Goal: Task Accomplishment & Management: Manage account settings

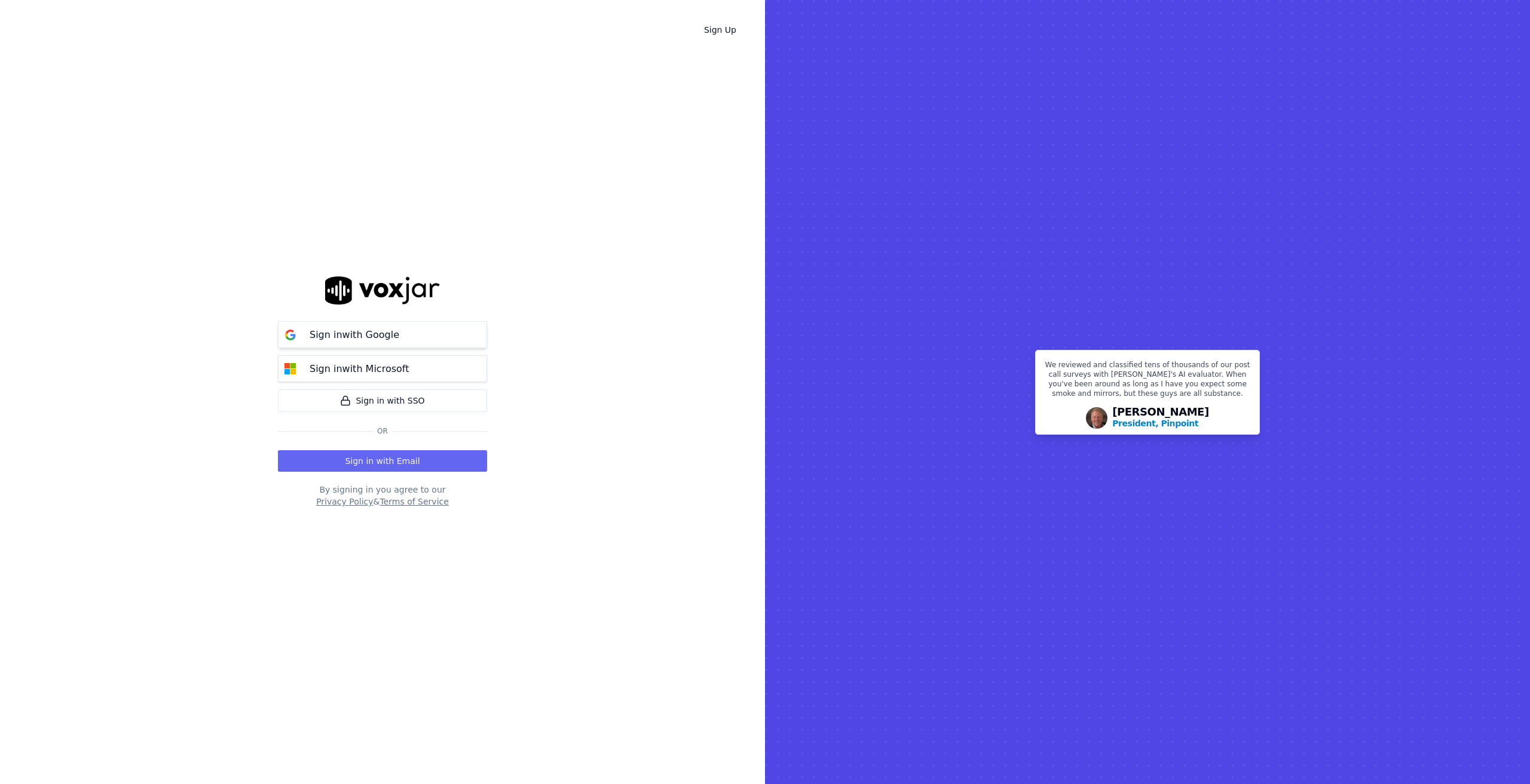
click at [355, 329] on p "Sign in with Google" at bounding box center [354, 335] width 90 height 14
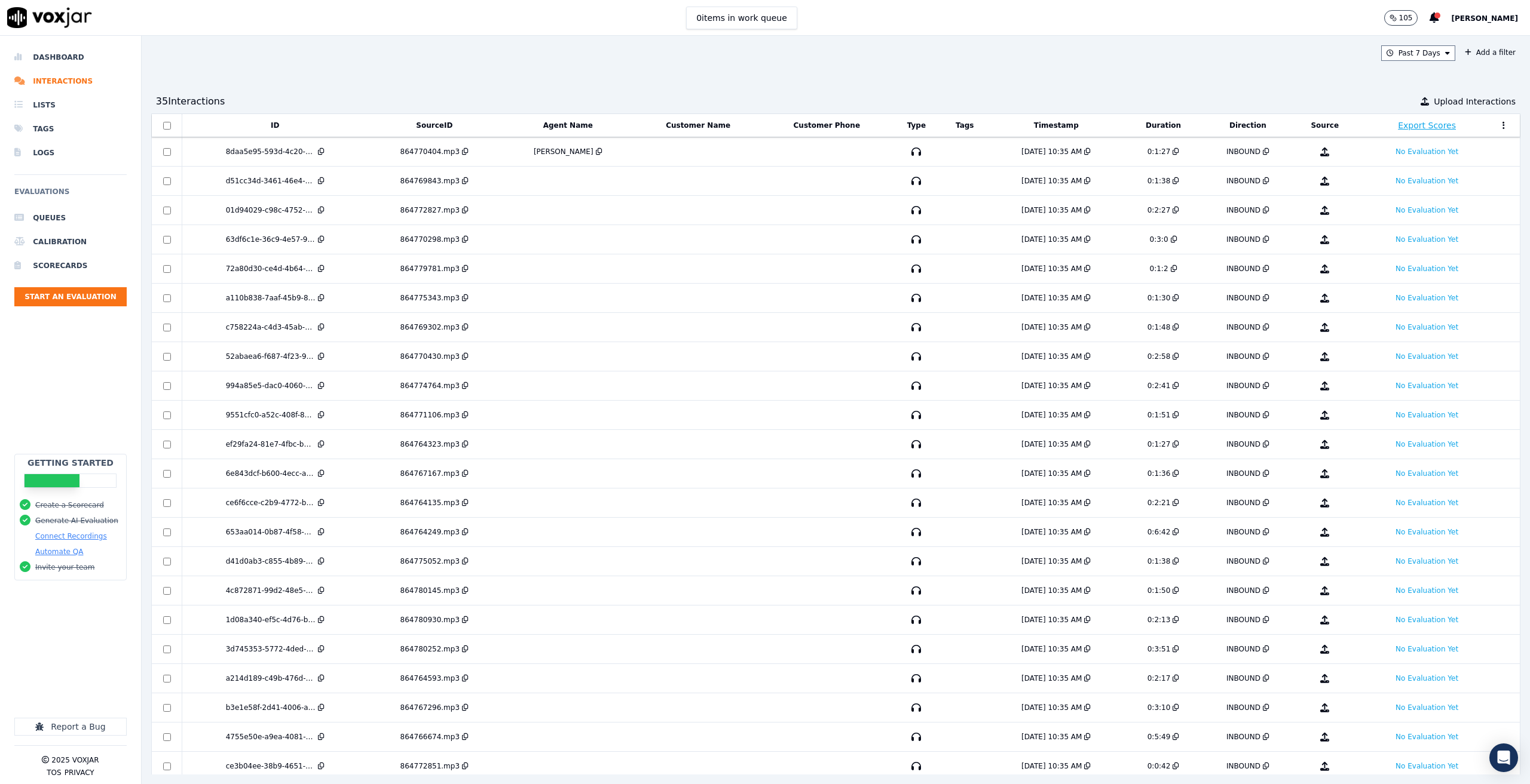
click at [1465, 14] on div "105 [PERSON_NAME]" at bounding box center [1457, 18] width 146 height 35
click at [1477, 15] on span "[PERSON_NAME]" at bounding box center [1484, 19] width 67 height 8
click at [1428, 40] on div "Settings" at bounding box center [1458, 40] width 128 height 19
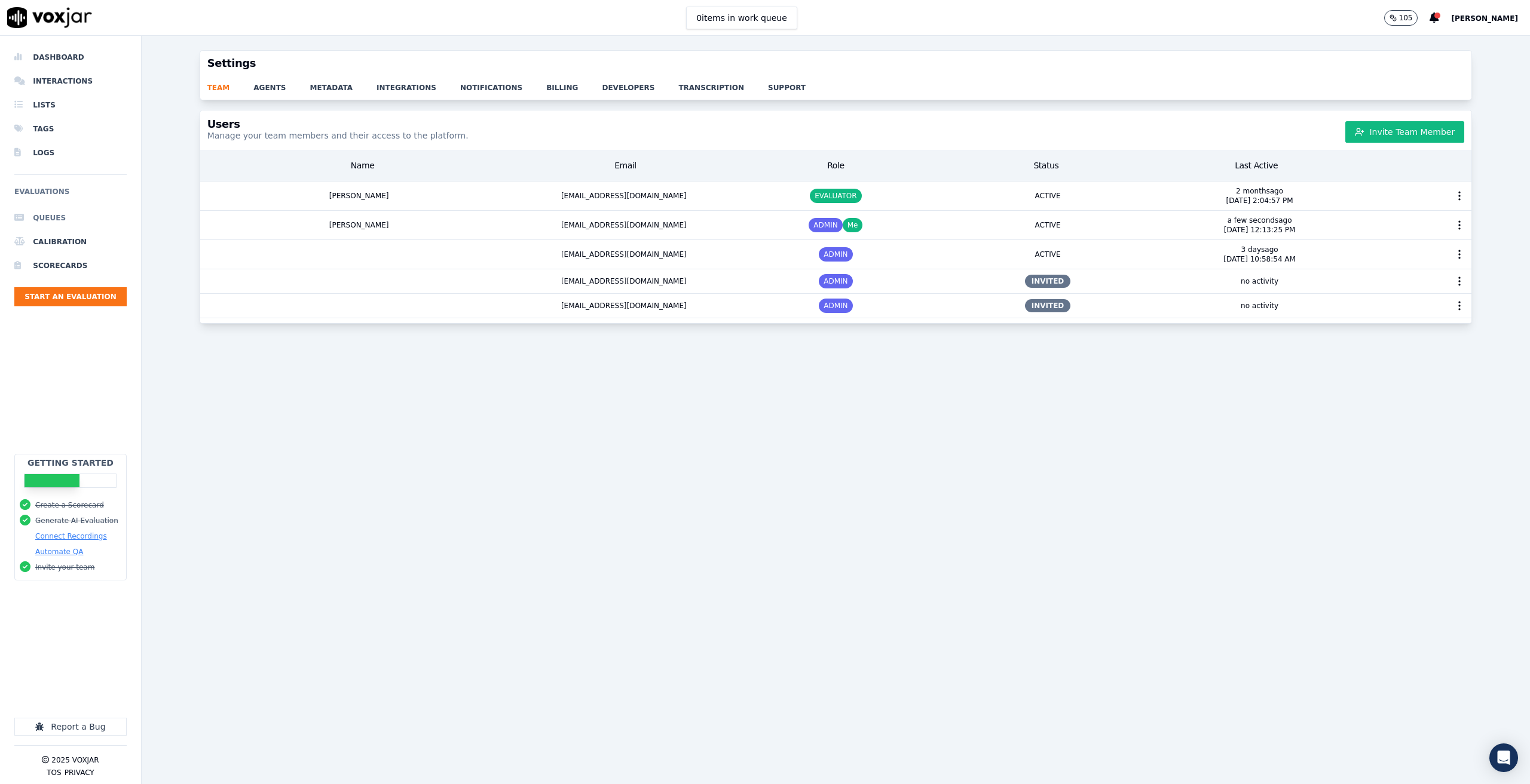
click at [71, 220] on li "Queues" at bounding box center [70, 218] width 112 height 24
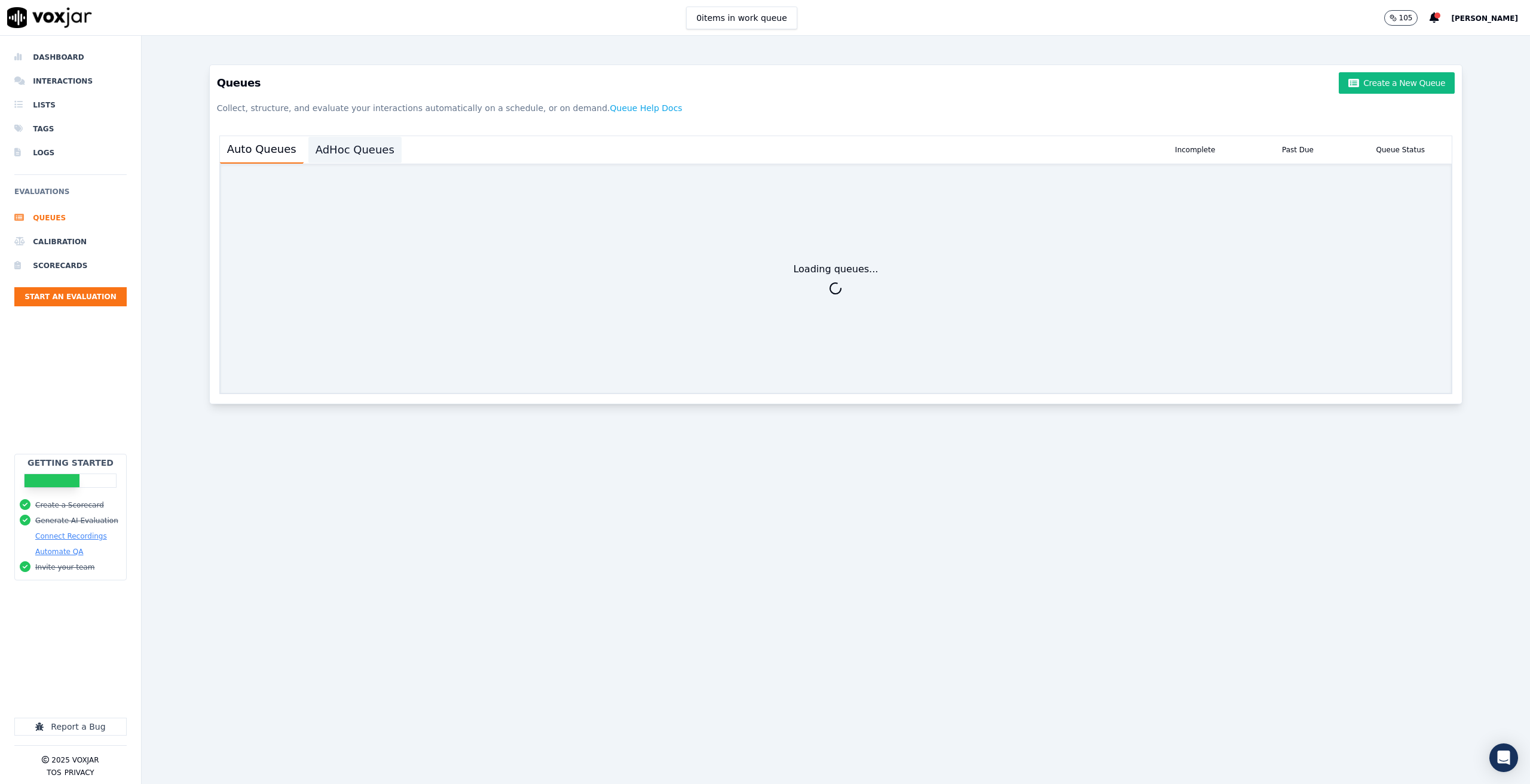
click at [338, 154] on button "AdHoc Queues" at bounding box center [355, 150] width 93 height 26
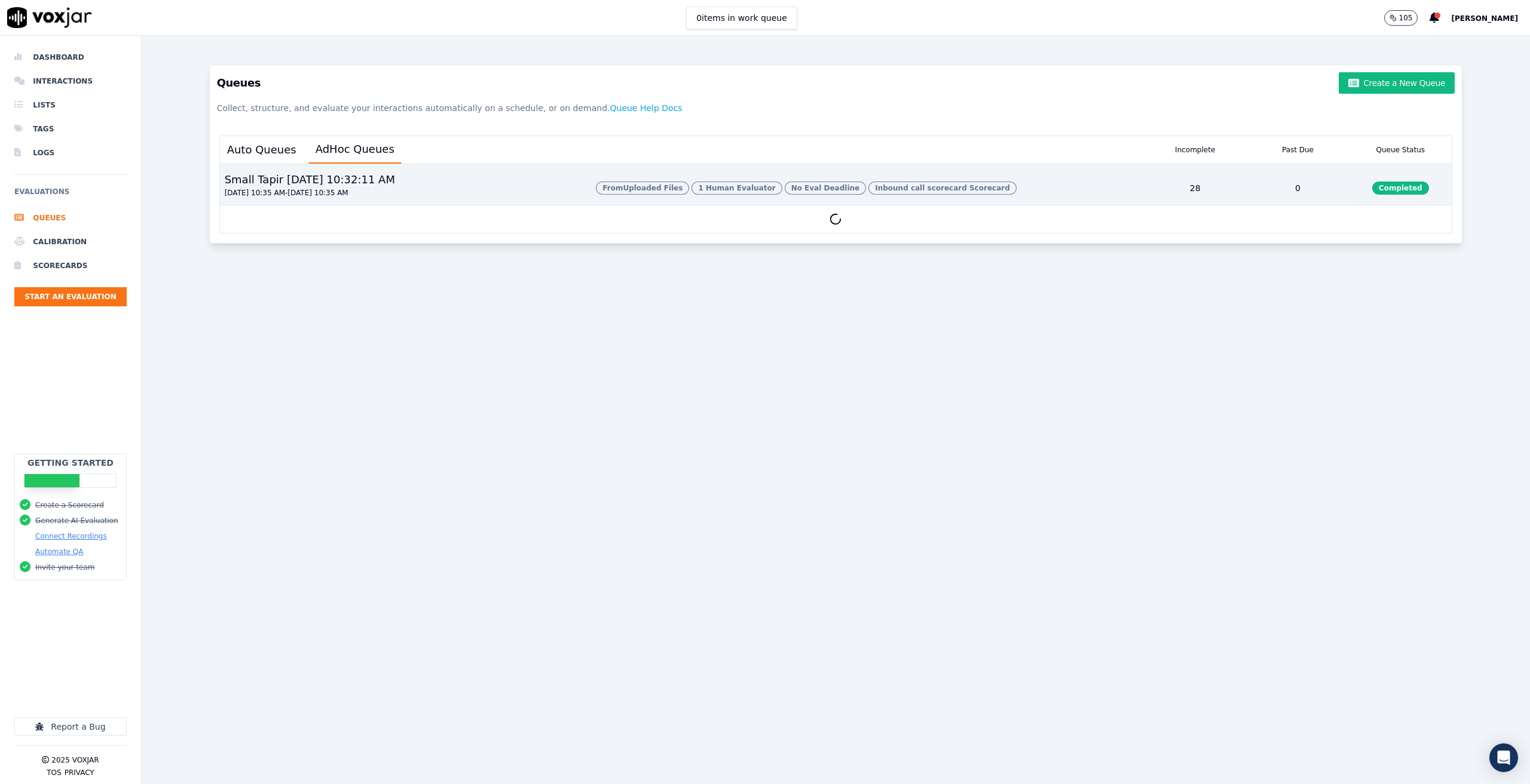
click at [448, 177] on div "Small Tapir [DATE] 10:32:11 AM [DATE] 10:35 AM - [DATE] 10:35 AM" at bounding box center [403, 188] width 367 height 34
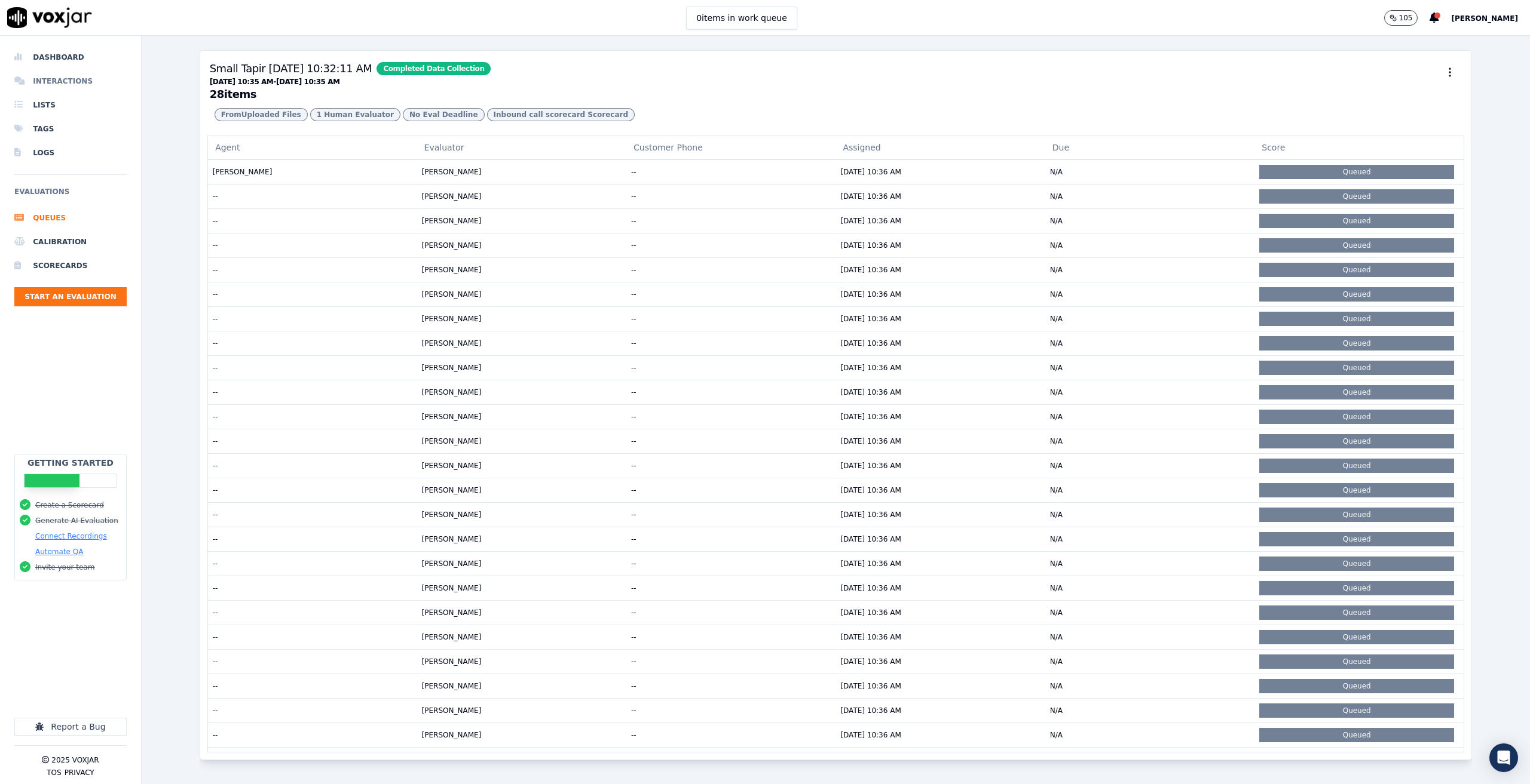
click at [73, 80] on li "Interactions" at bounding box center [70, 81] width 112 height 24
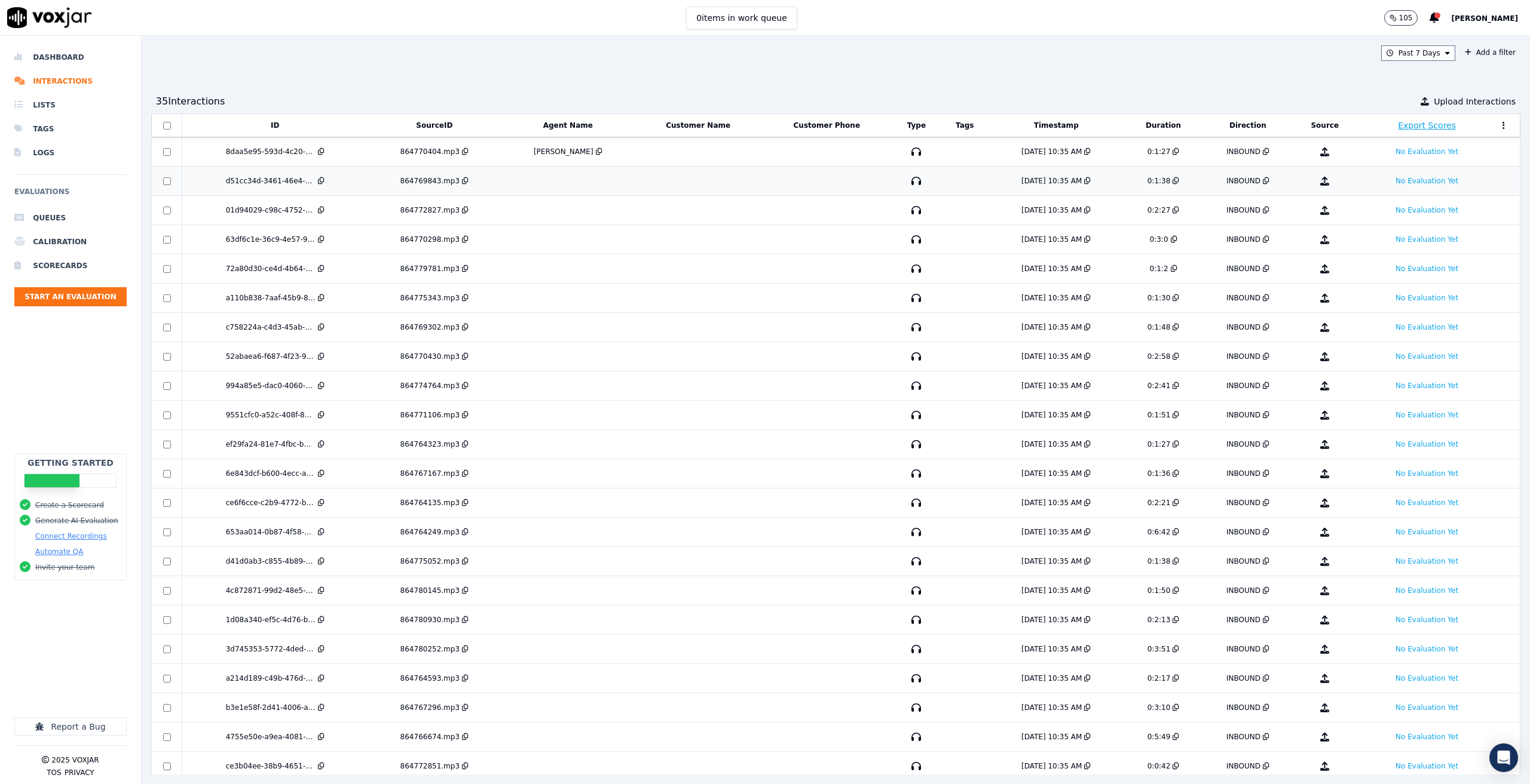
click at [391, 187] on td "864769843.mp3" at bounding box center [434, 181] width 134 height 30
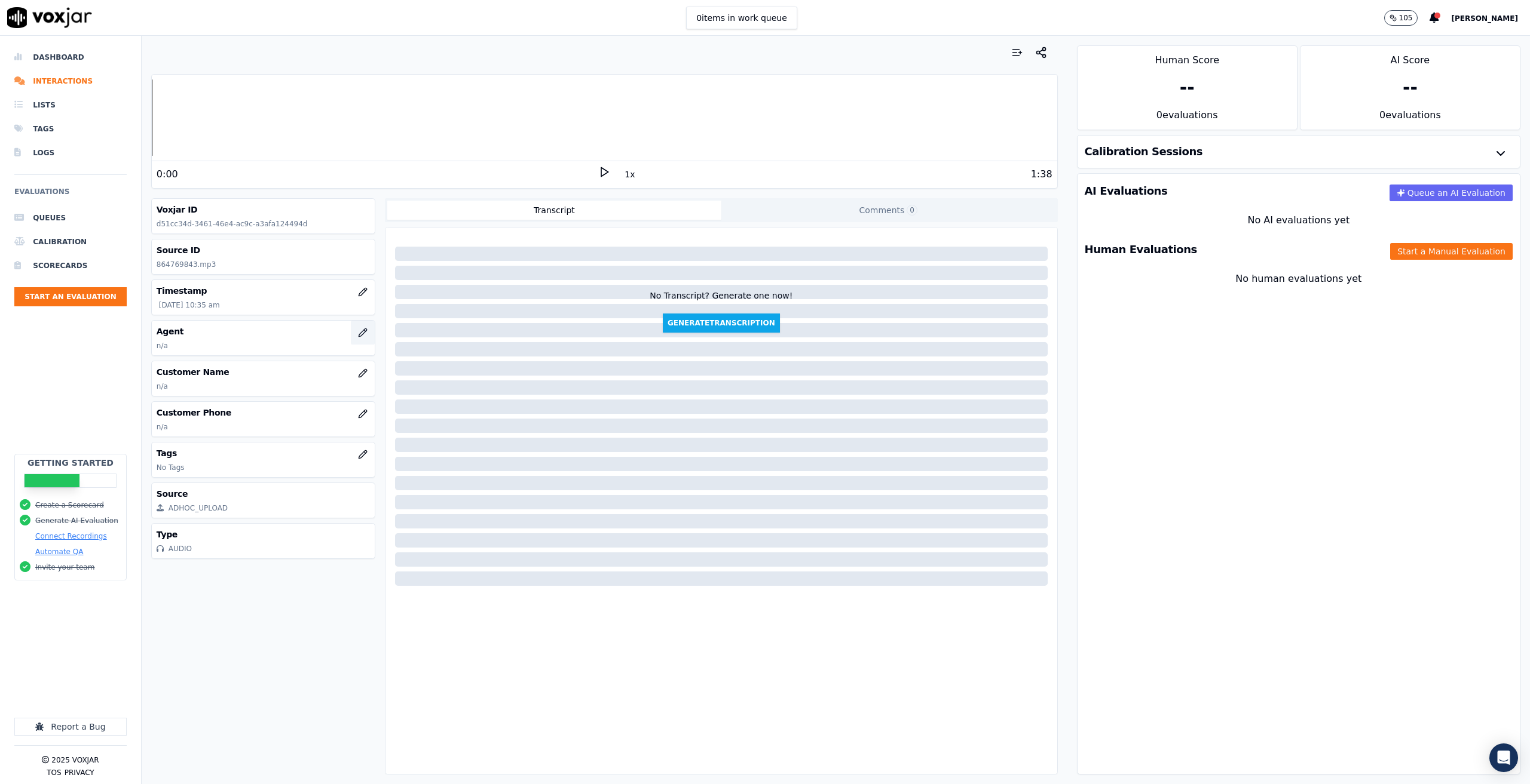
click at [358, 335] on icon "button" at bounding box center [363, 332] width 9 height 9
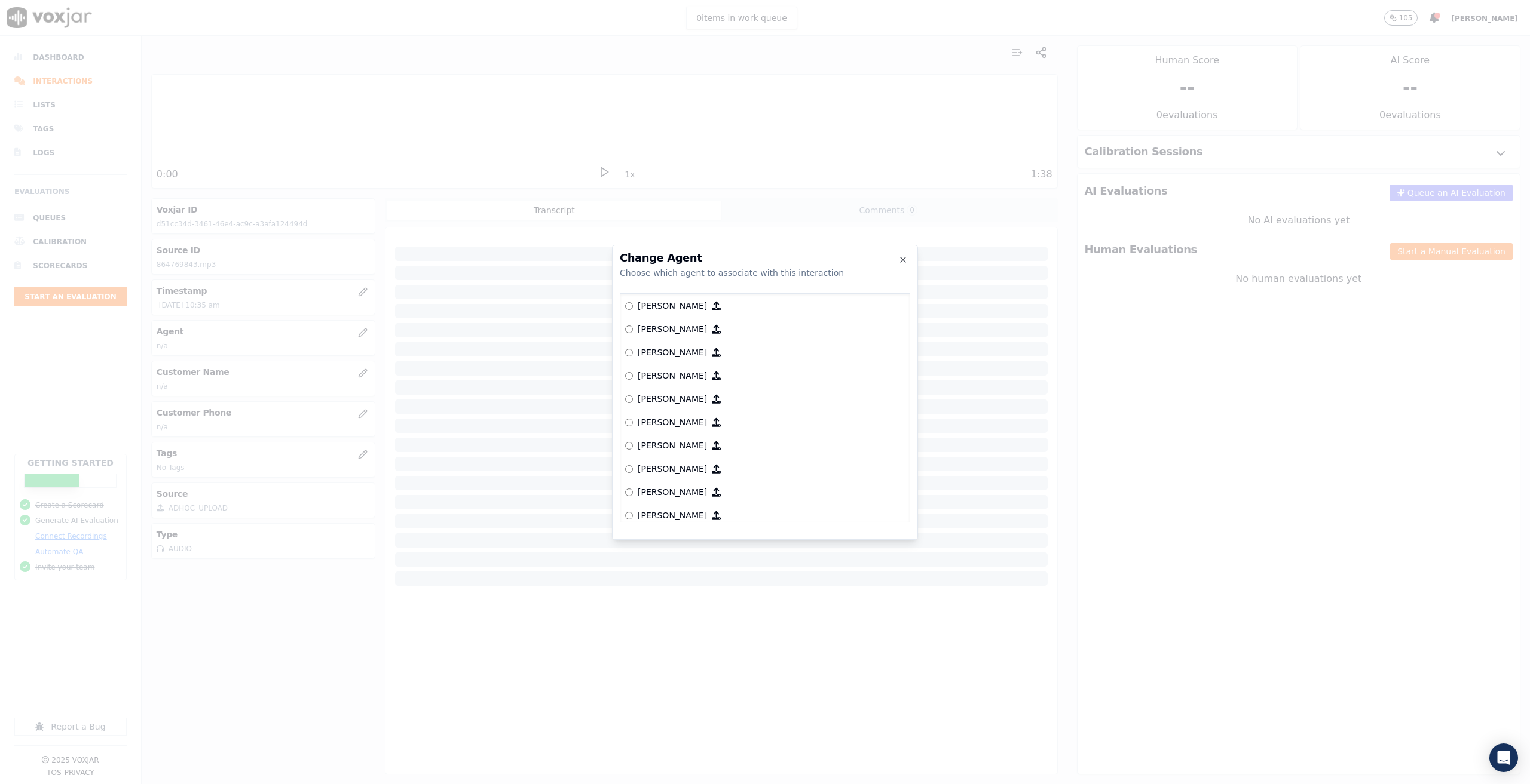
scroll to position [205, 0]
click at [899, 260] on icon "button" at bounding box center [903, 259] width 9 height 9
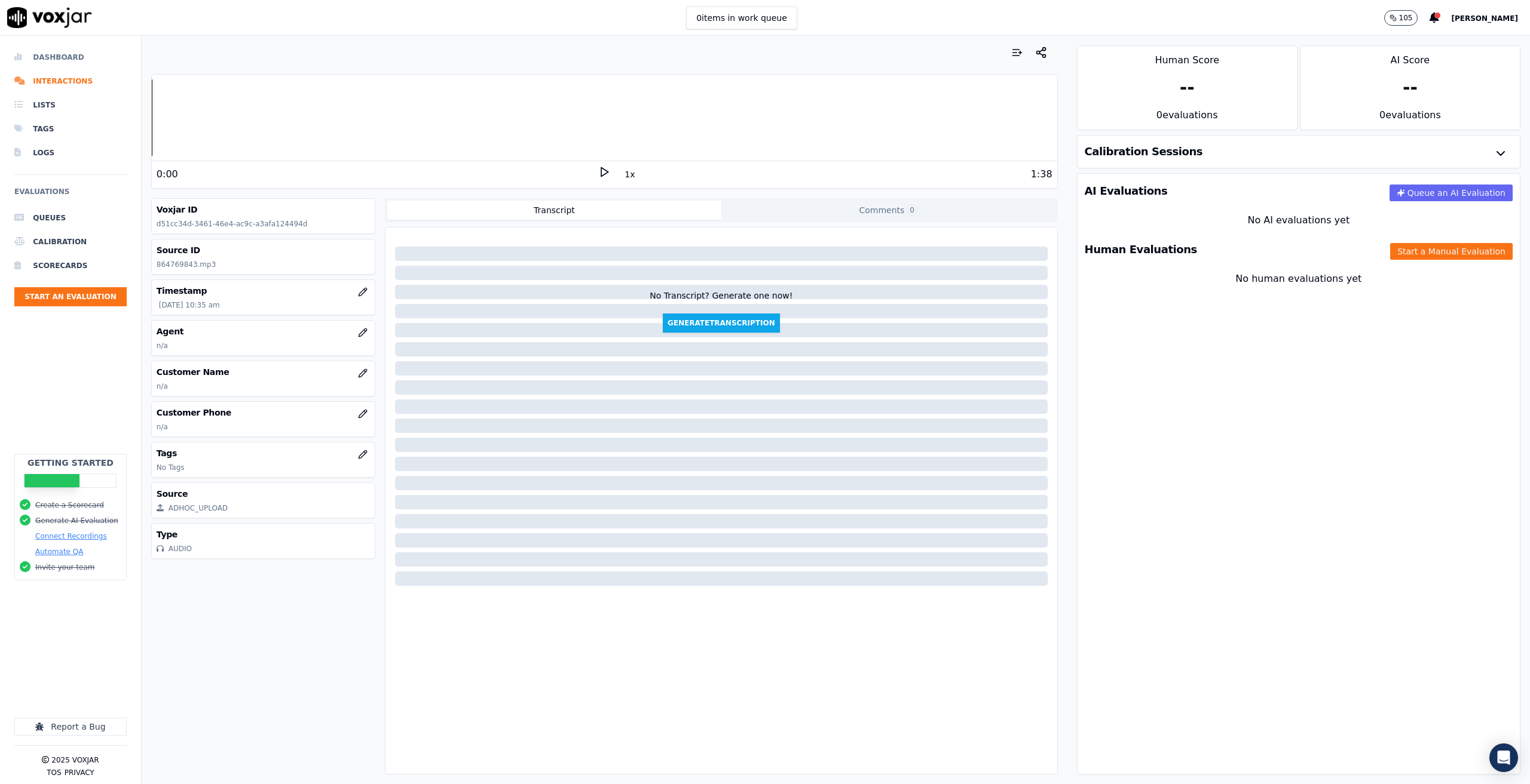
click at [54, 56] on li "Dashboard" at bounding box center [70, 57] width 112 height 24
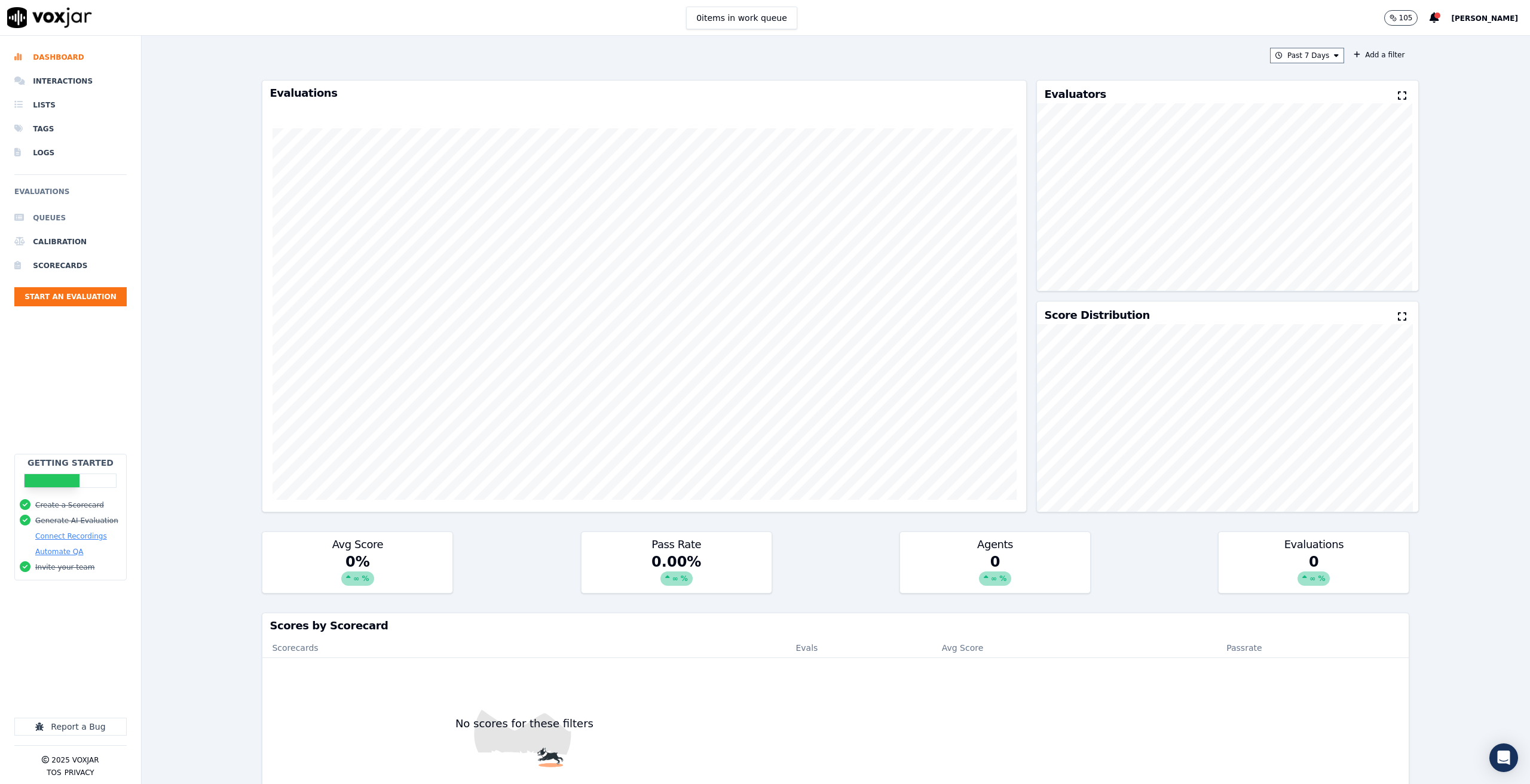
click at [57, 213] on li "Queues" at bounding box center [70, 218] width 112 height 24
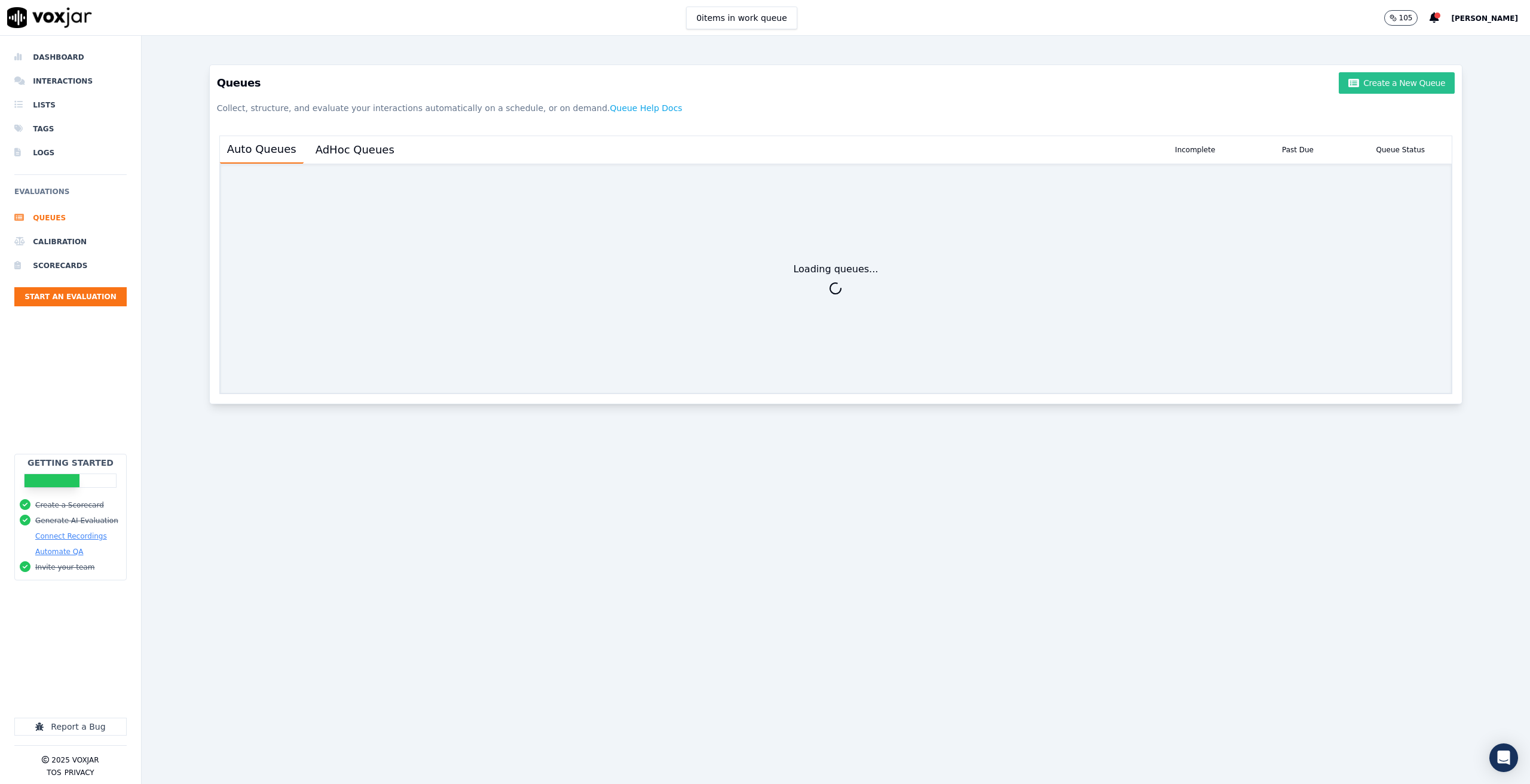
click at [1364, 73] on button "Create a New Queue" at bounding box center [1396, 83] width 116 height 21
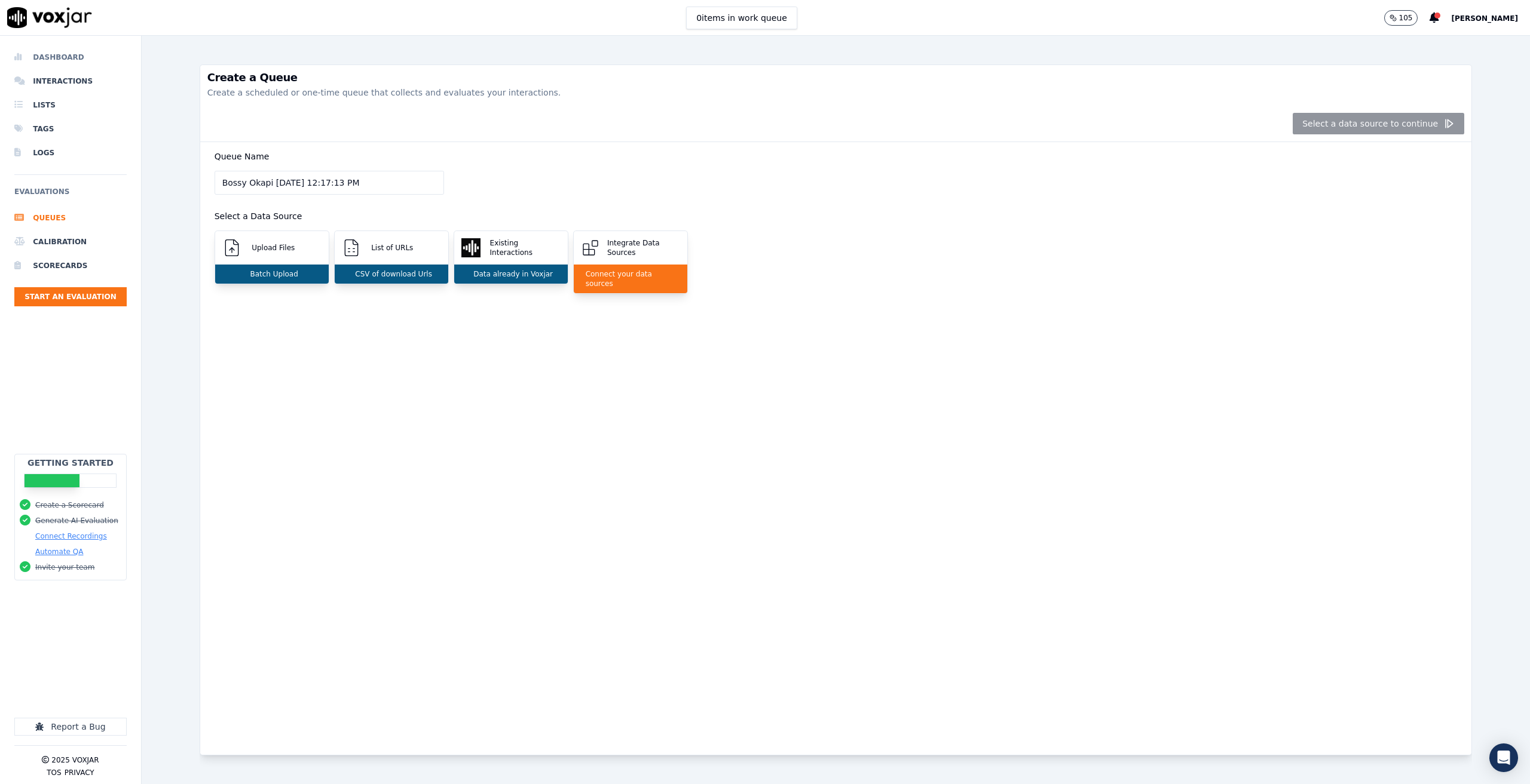
click at [64, 57] on li "Dashboard" at bounding box center [70, 57] width 112 height 24
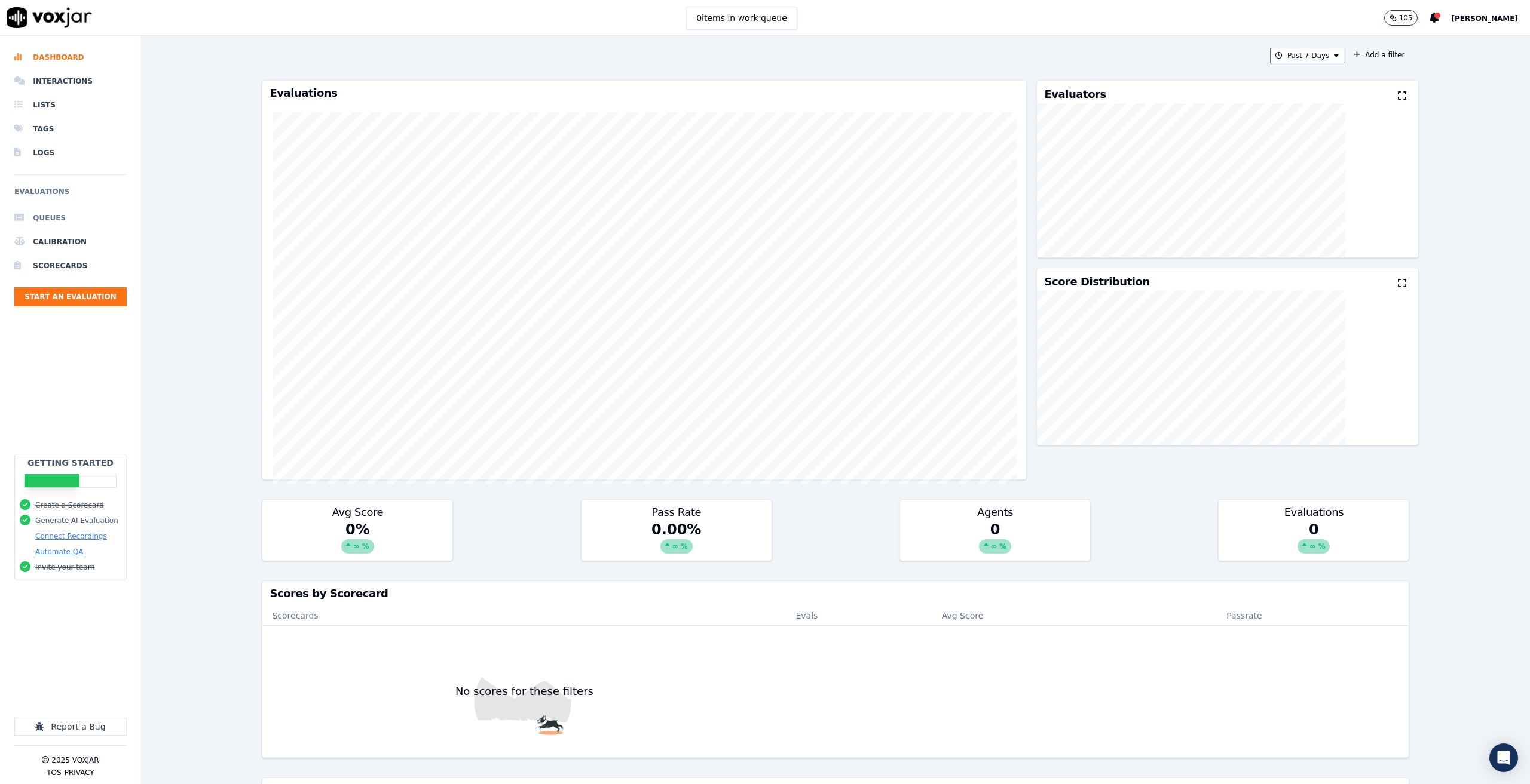
click at [49, 212] on li "Queues" at bounding box center [70, 218] width 112 height 24
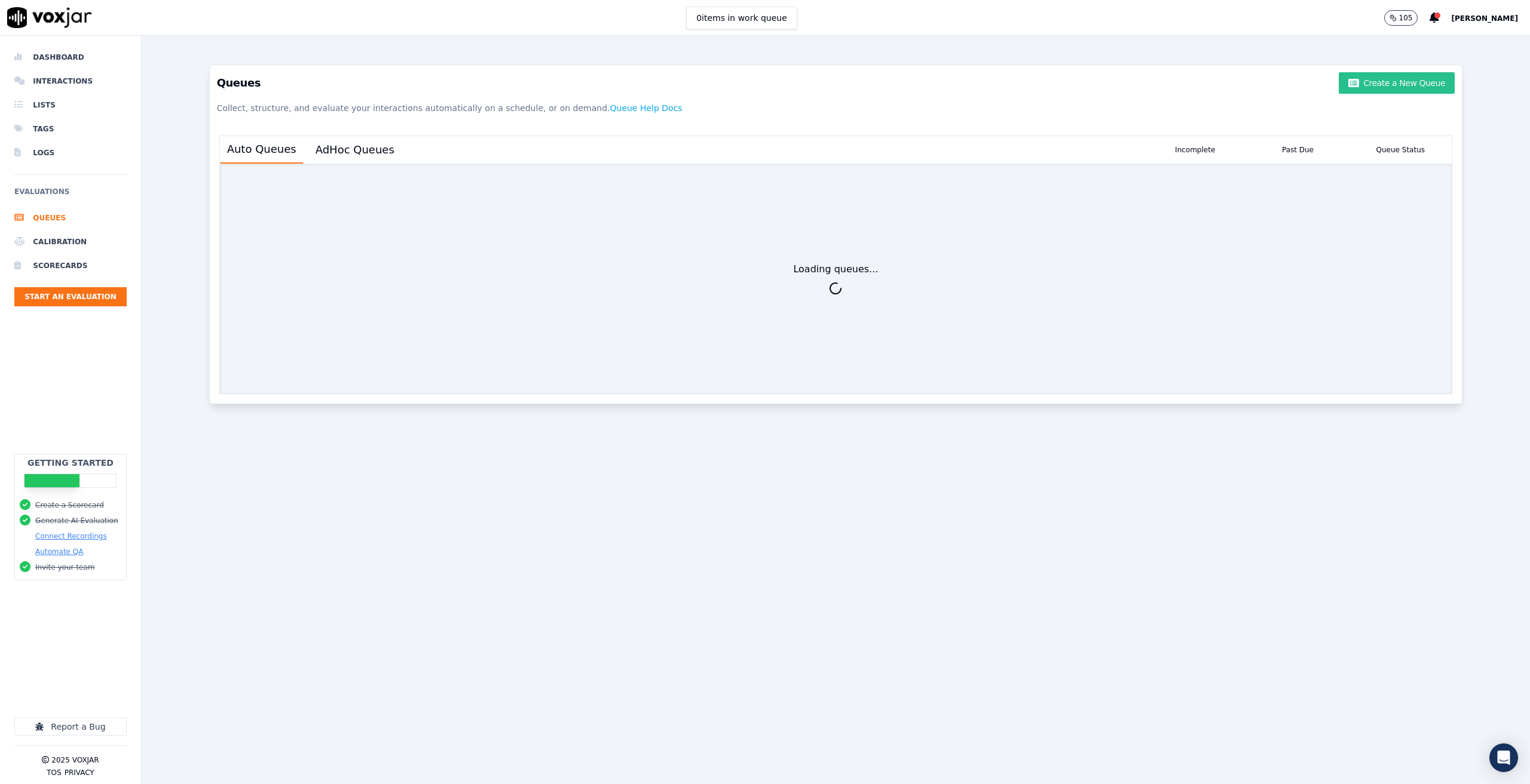
click at [1369, 79] on button "Create a New Queue" at bounding box center [1396, 83] width 116 height 21
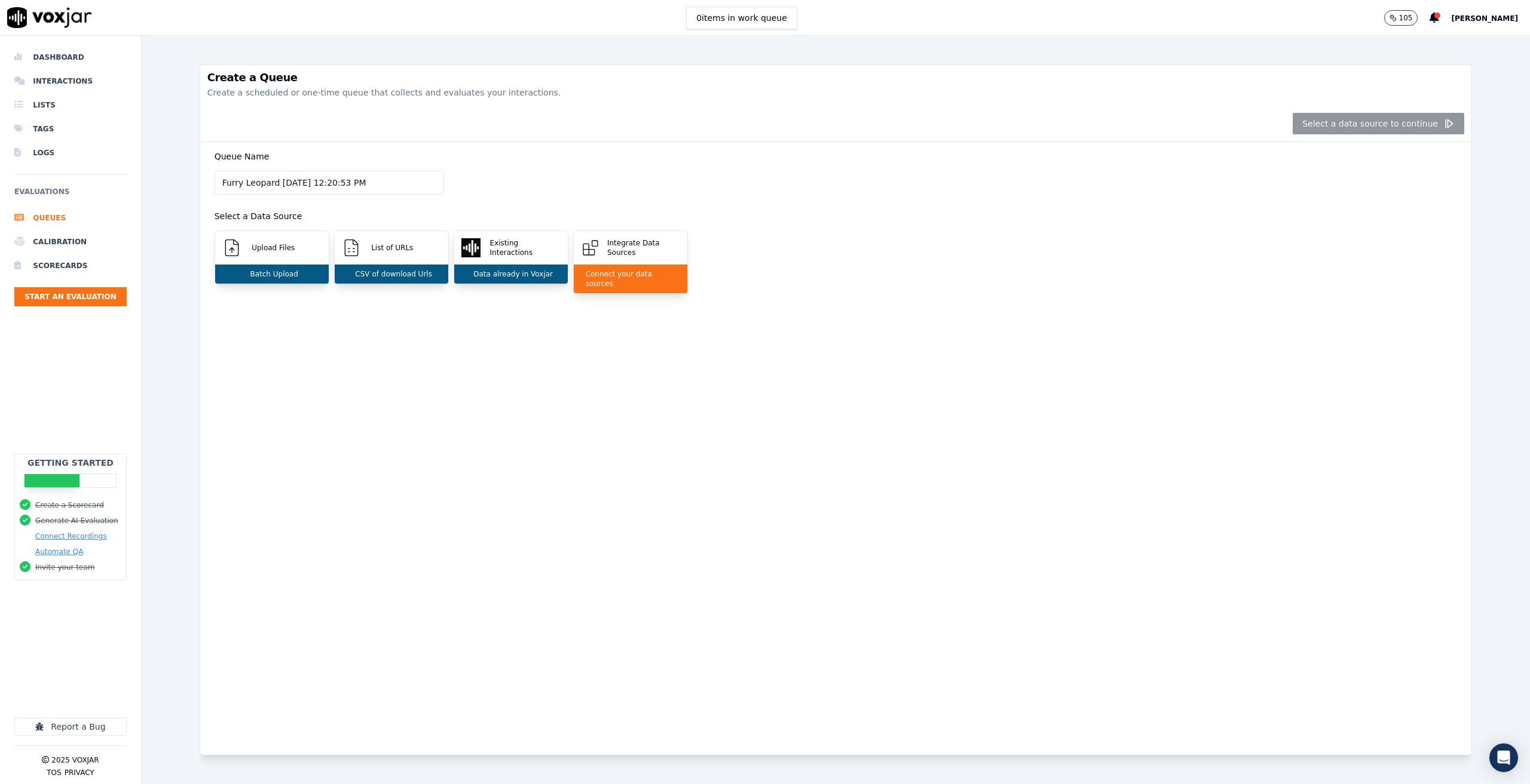
click at [1485, 19] on span "[PERSON_NAME]" at bounding box center [1484, 19] width 67 height 8
click at [1434, 34] on div "Settings" at bounding box center [1458, 40] width 128 height 19
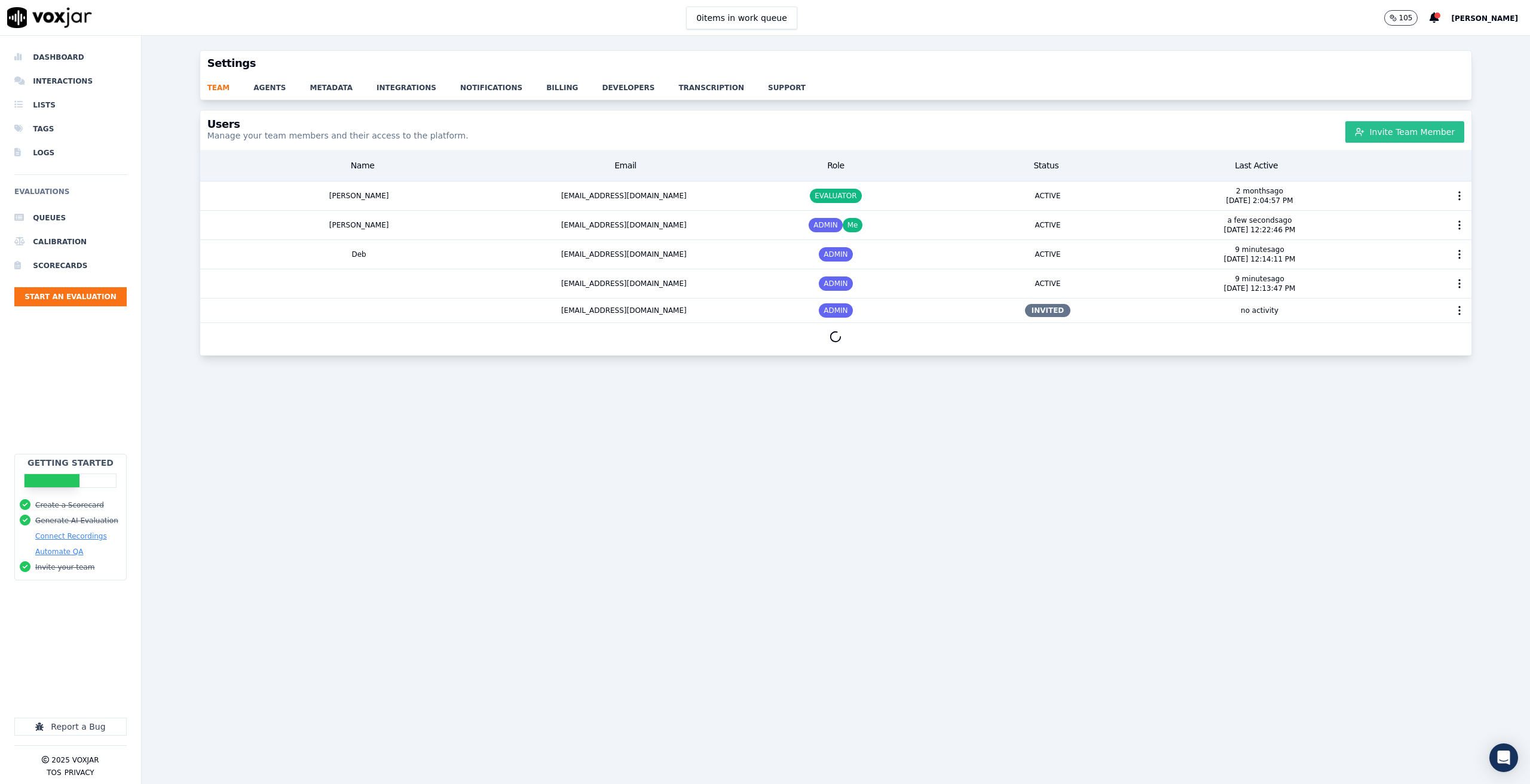
click at [1402, 125] on button "Invite Team Member" at bounding box center [1405, 132] width 119 height 21
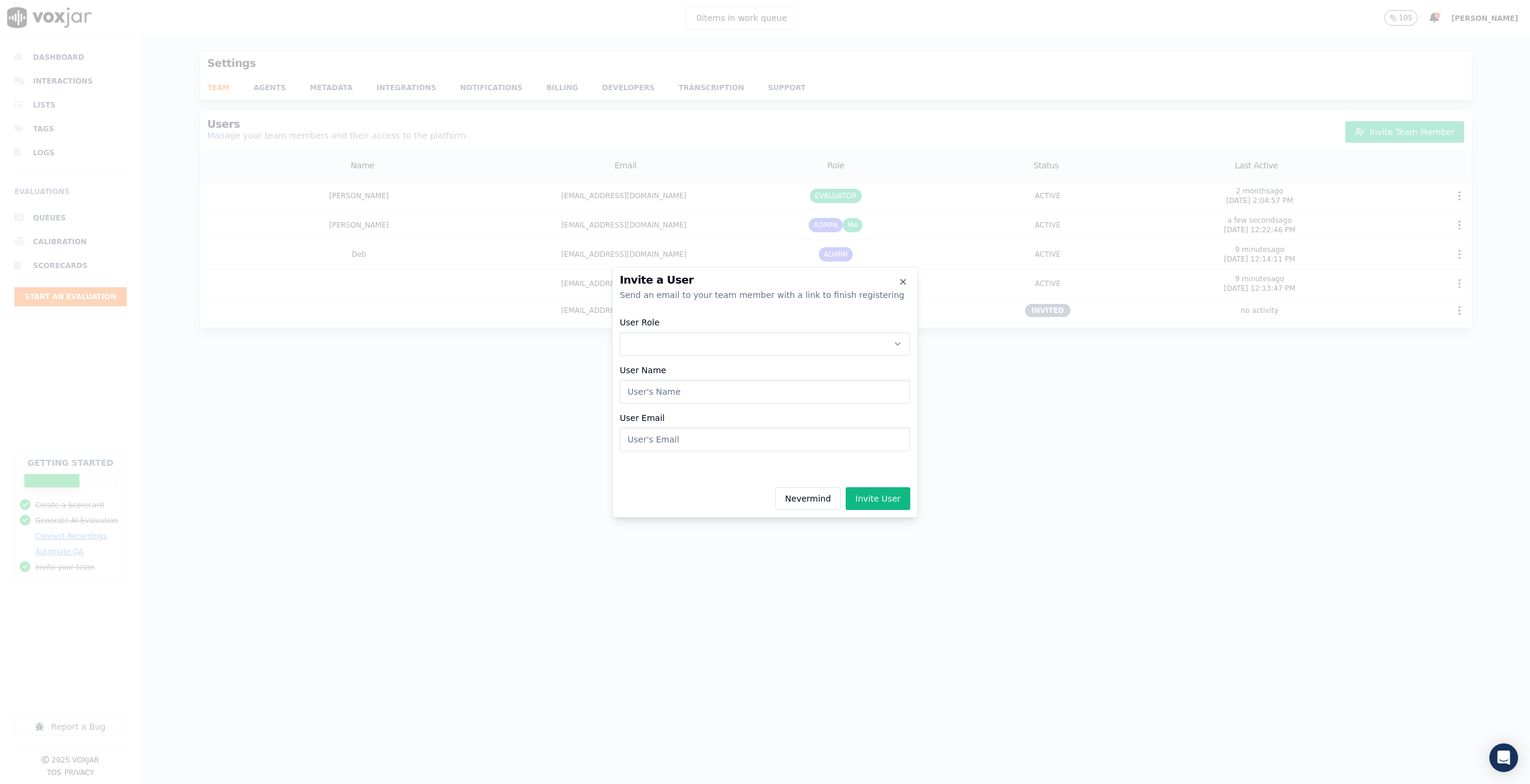
click at [698, 340] on button "User Role" at bounding box center [765, 344] width 291 height 24
click at [683, 371] on div "ADMIN" at bounding box center [765, 375] width 275 height 19
click at [680, 389] on input "User Name" at bounding box center [765, 392] width 291 height 24
type input "Bailey Ferguson"
click at [703, 438] on input "User Email" at bounding box center [765, 439] width 291 height 24
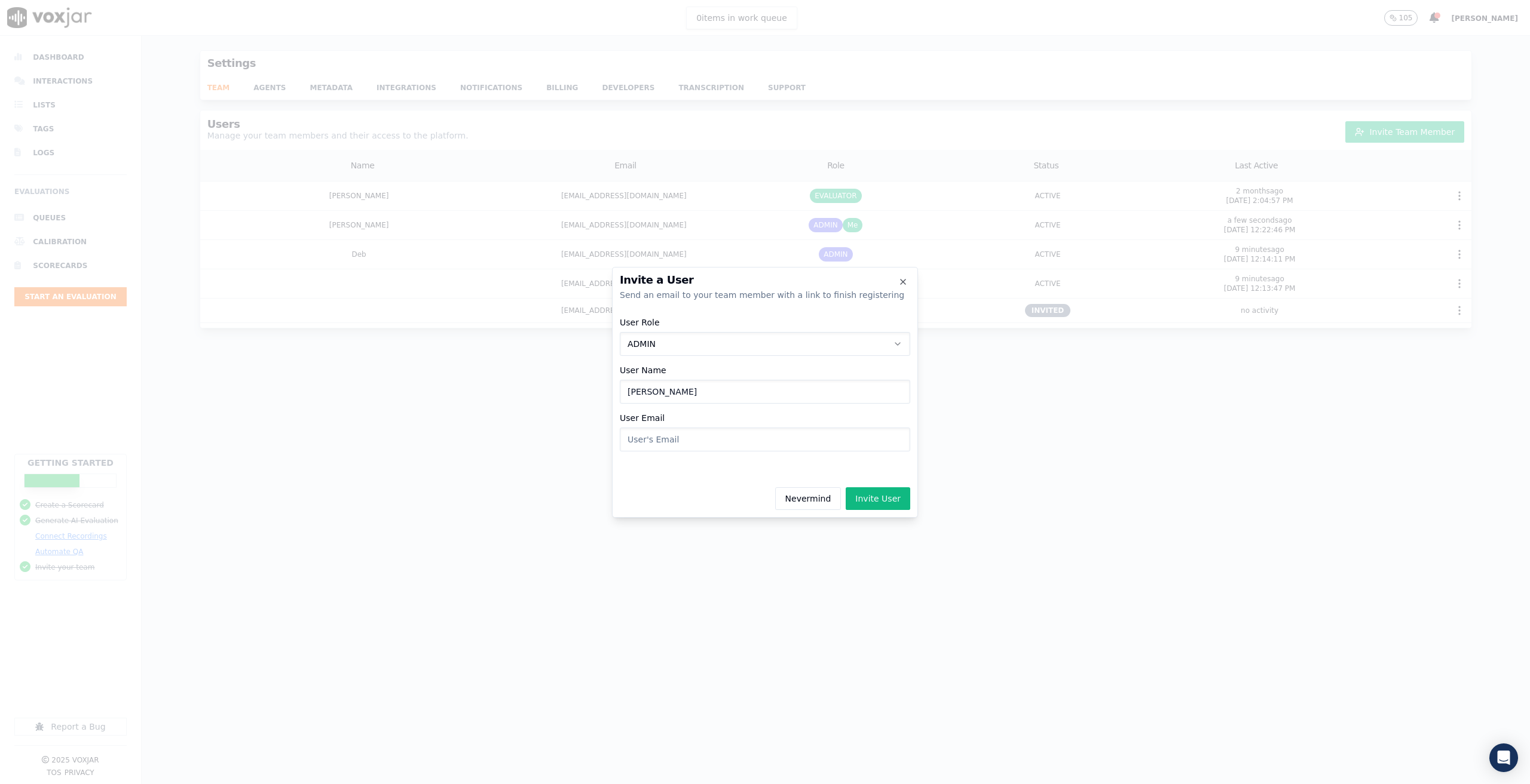
paste input "baileyrenee10900@gmail.com"
type input "baileyrenee10900@gmail.com"
click at [881, 497] on button "Invite User" at bounding box center [878, 498] width 64 height 23
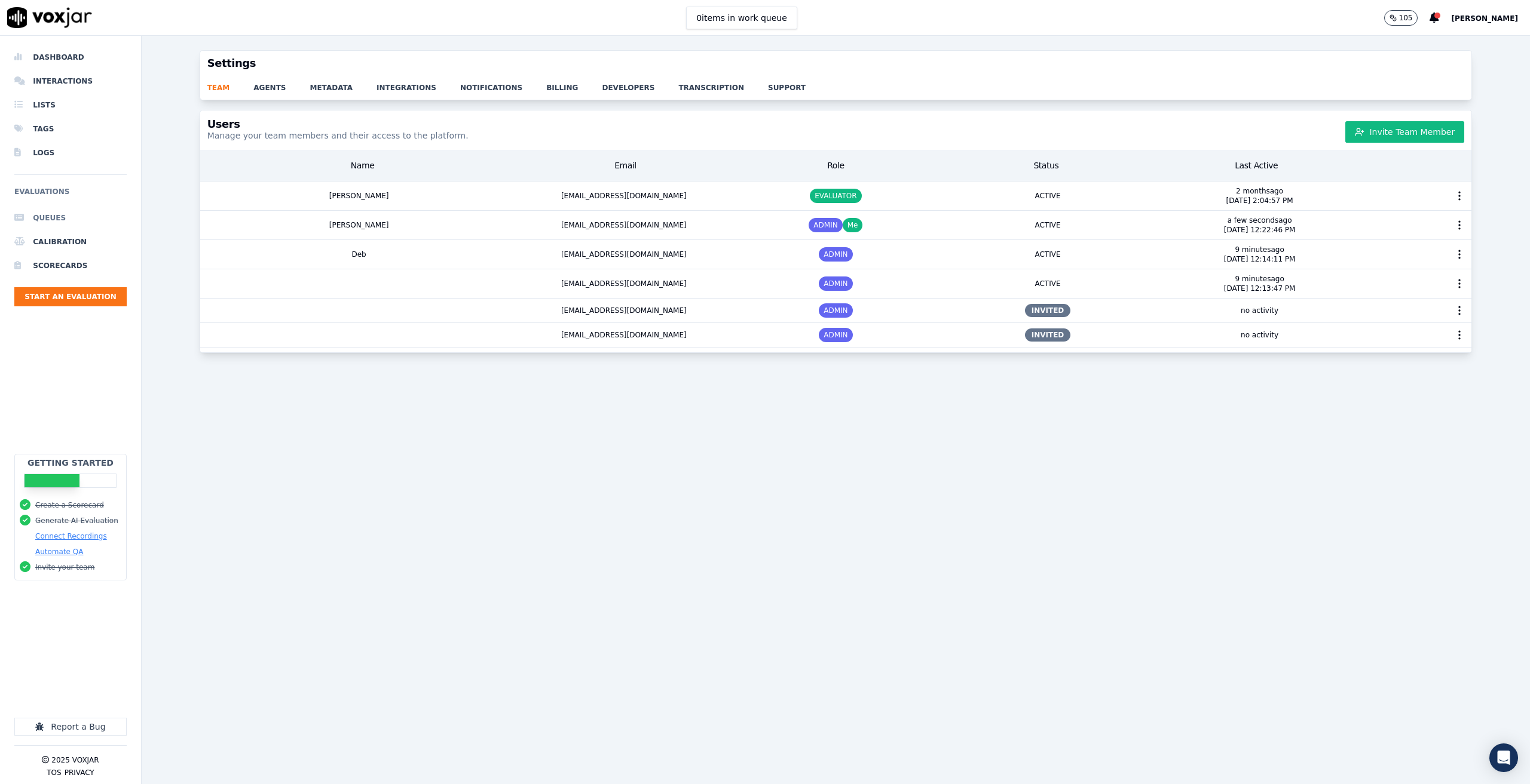
click at [44, 220] on li "Queues" at bounding box center [70, 218] width 112 height 24
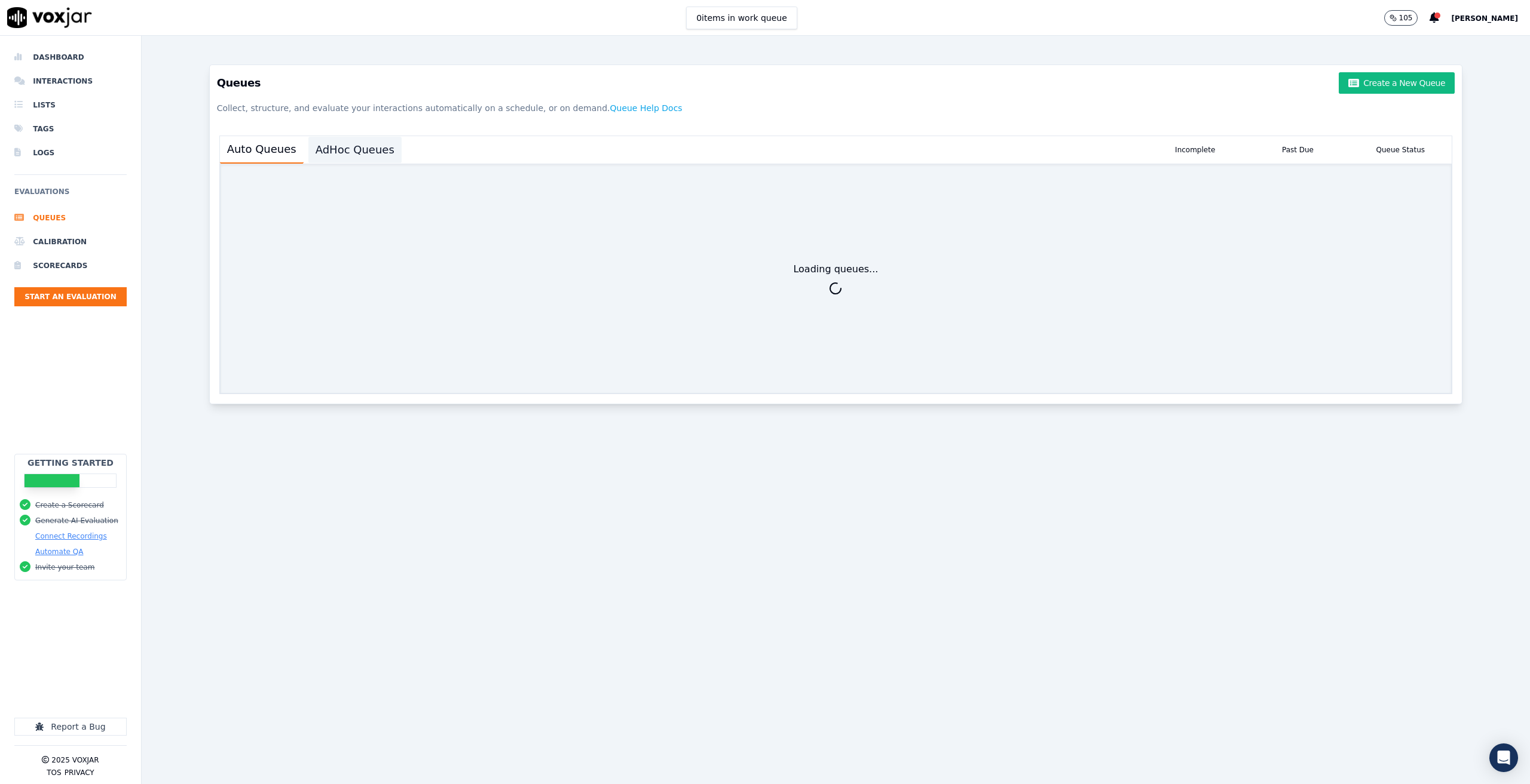
click at [348, 139] on button "AdHoc Queues" at bounding box center [355, 150] width 93 height 26
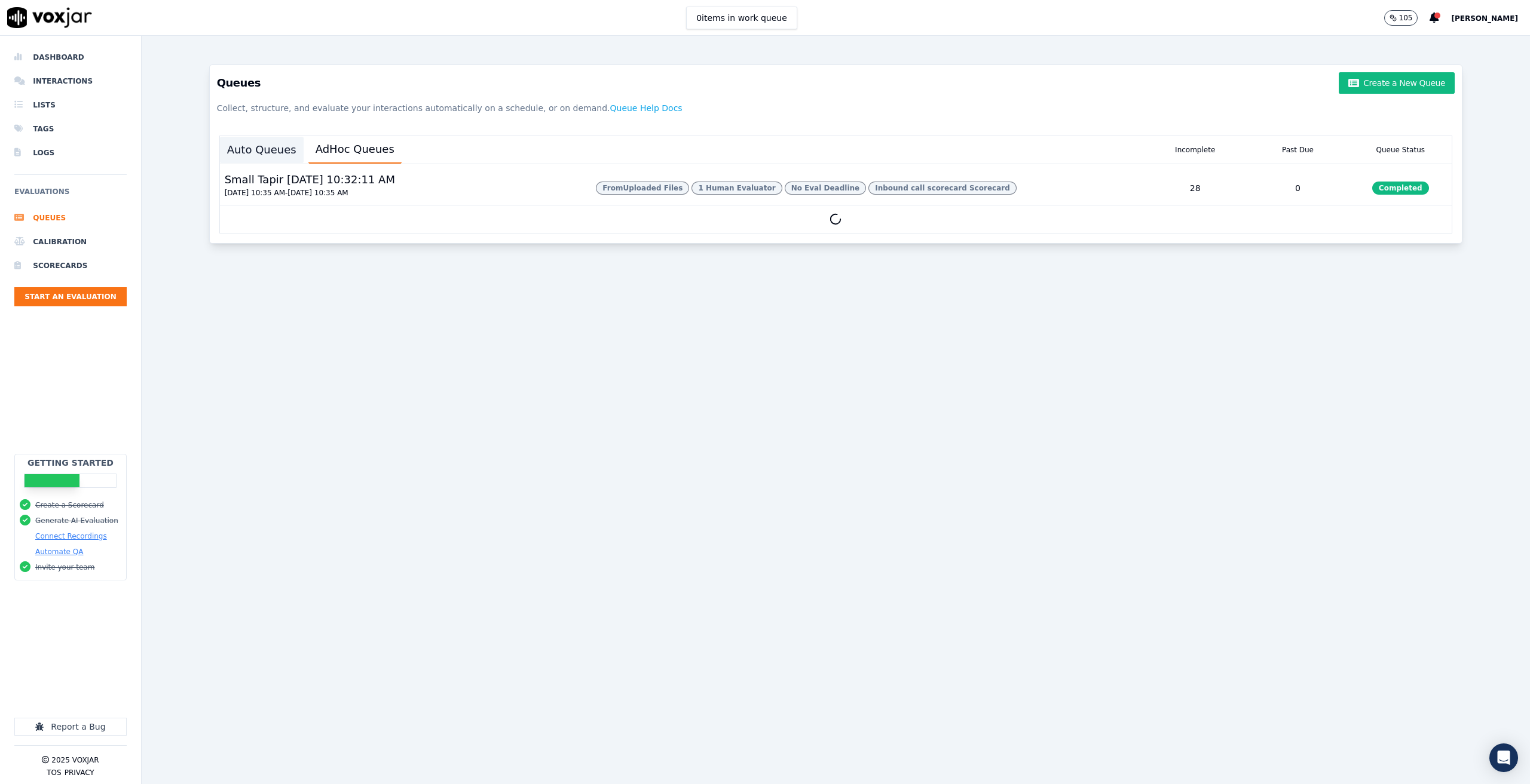
click at [286, 152] on button "Auto Queues" at bounding box center [261, 150] width 84 height 26
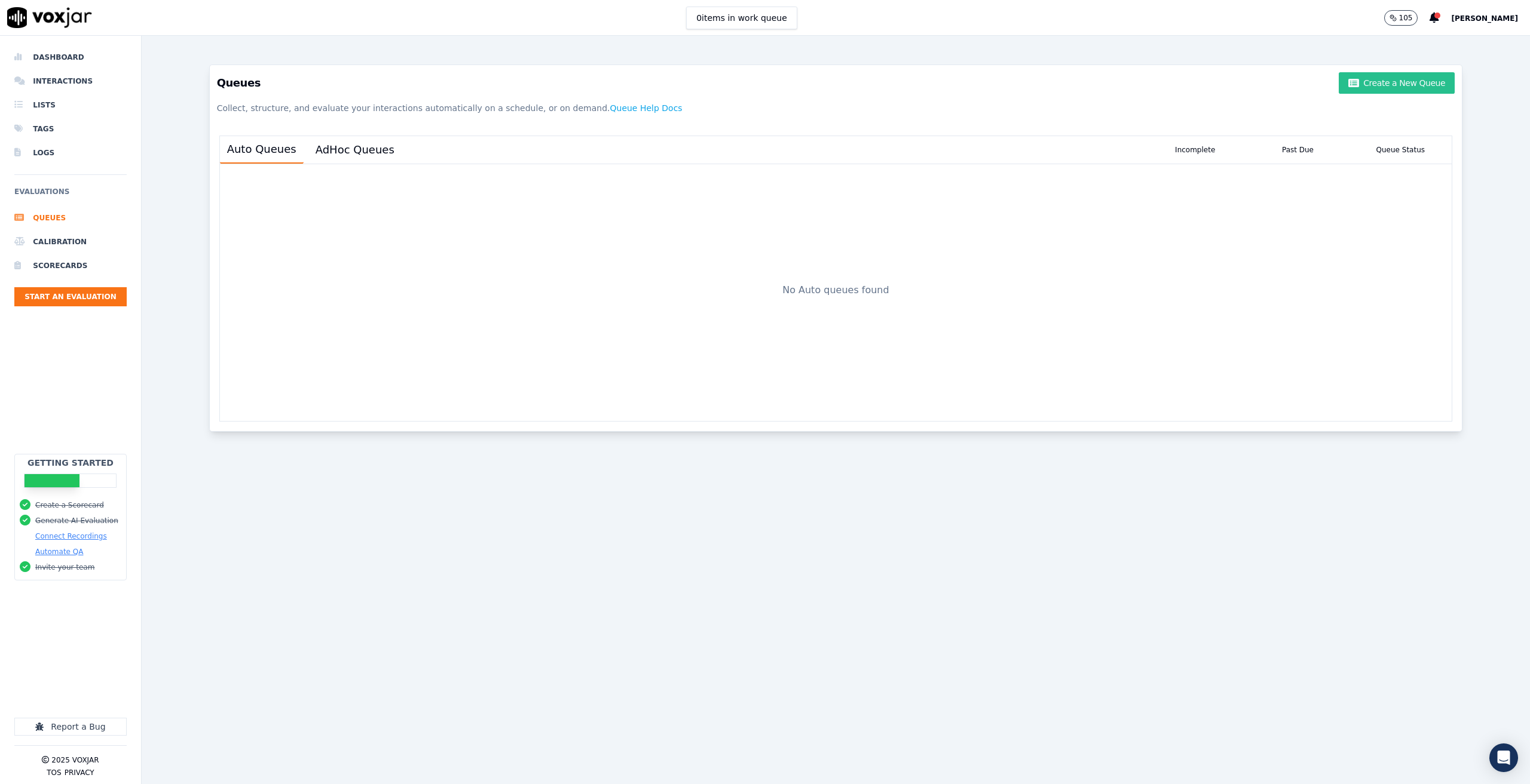
click at [1385, 84] on button "Create a New Queue" at bounding box center [1396, 83] width 116 height 21
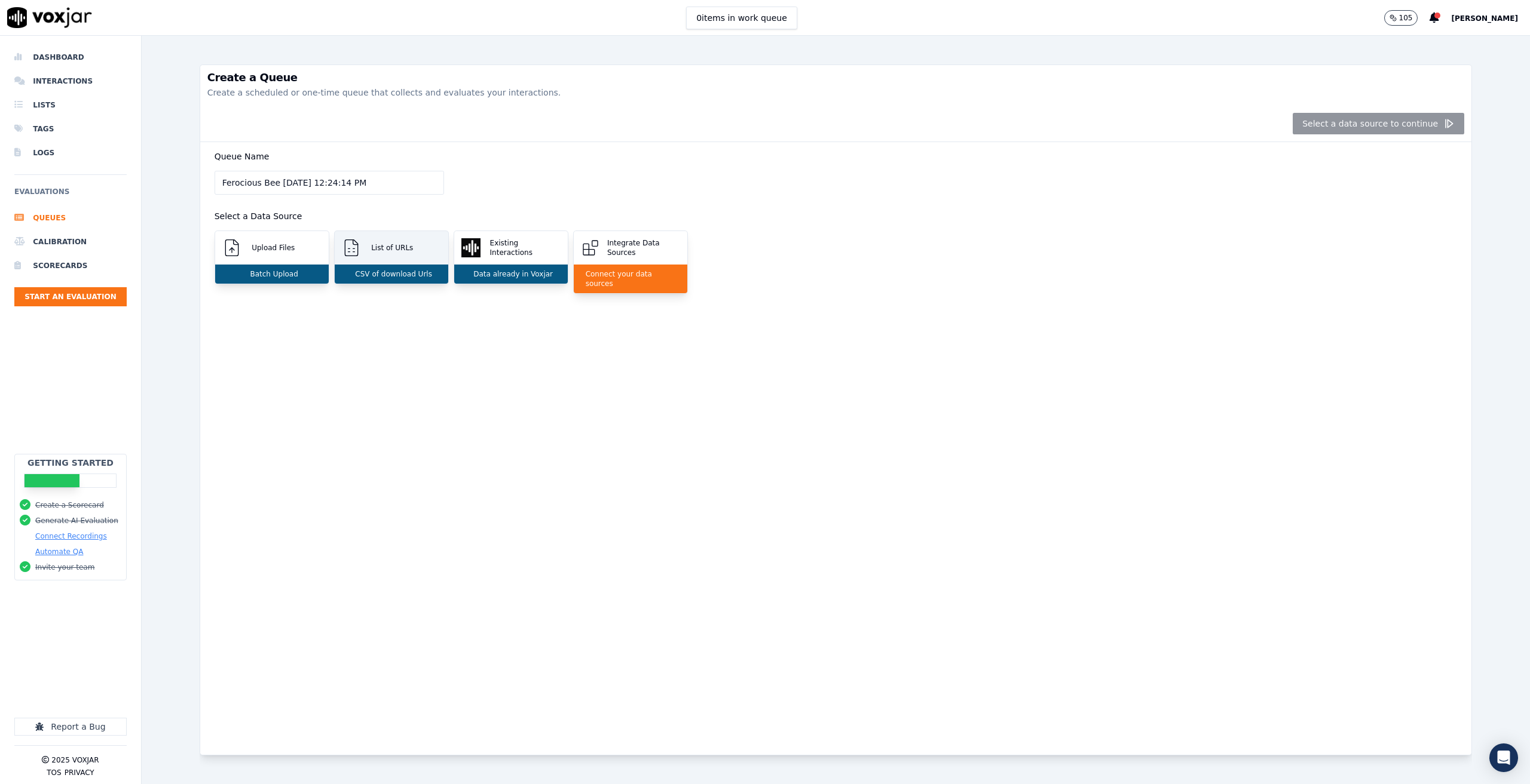
click at [382, 235] on div "List of URLs" at bounding box center [391, 248] width 113 height 34
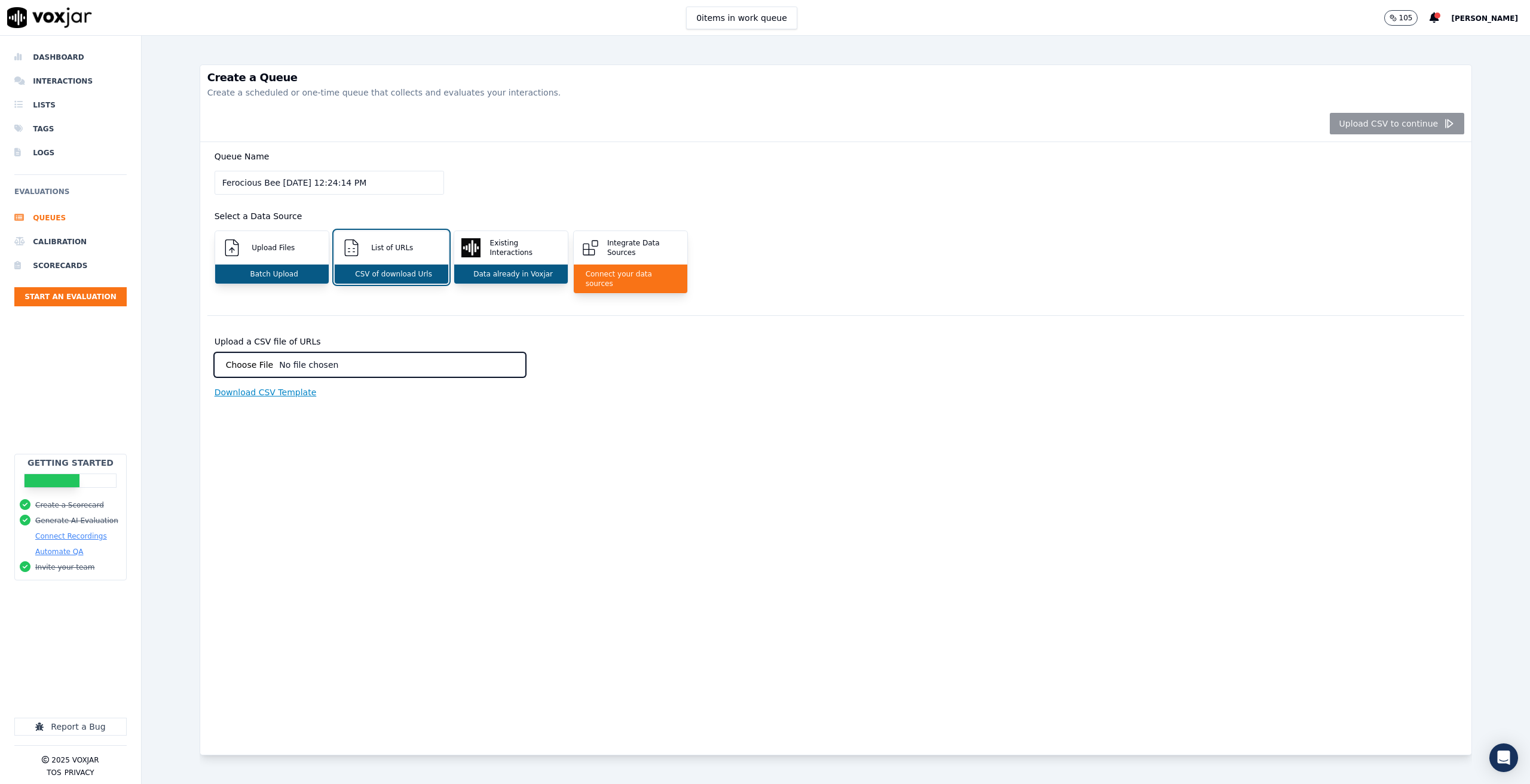
click at [279, 387] on p "Download CSV Template" at bounding box center [265, 393] width 102 height 12
click at [59, 215] on li "Queues" at bounding box center [70, 218] width 112 height 24
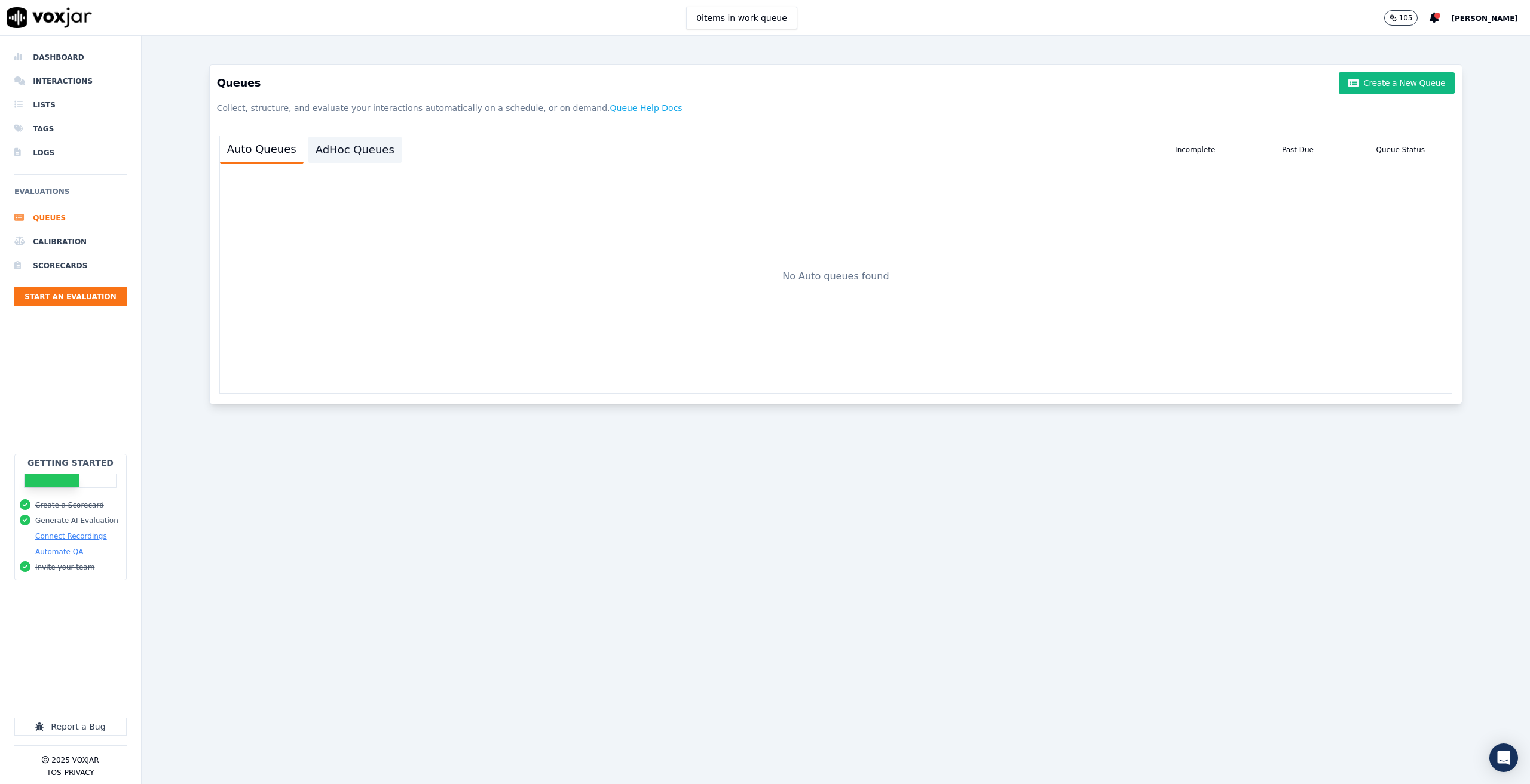
click at [366, 147] on button "AdHoc Queues" at bounding box center [355, 150] width 93 height 26
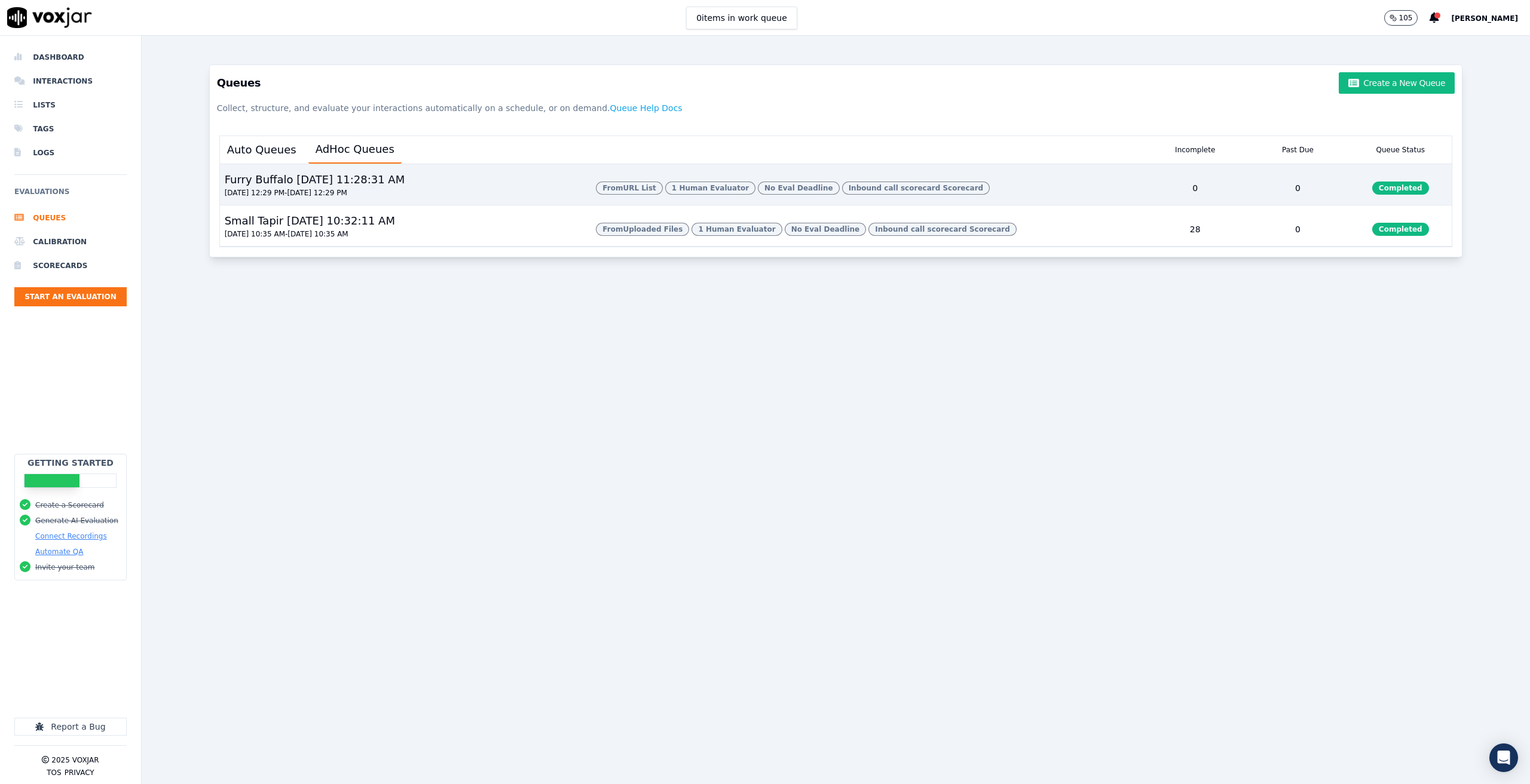
click at [438, 195] on div "Furry Buffalo 8/11/2025, 11:28:31 AM 08/10/2025 12:29 PM - 08/11/2025 12:29 PM" at bounding box center [403, 188] width 367 height 34
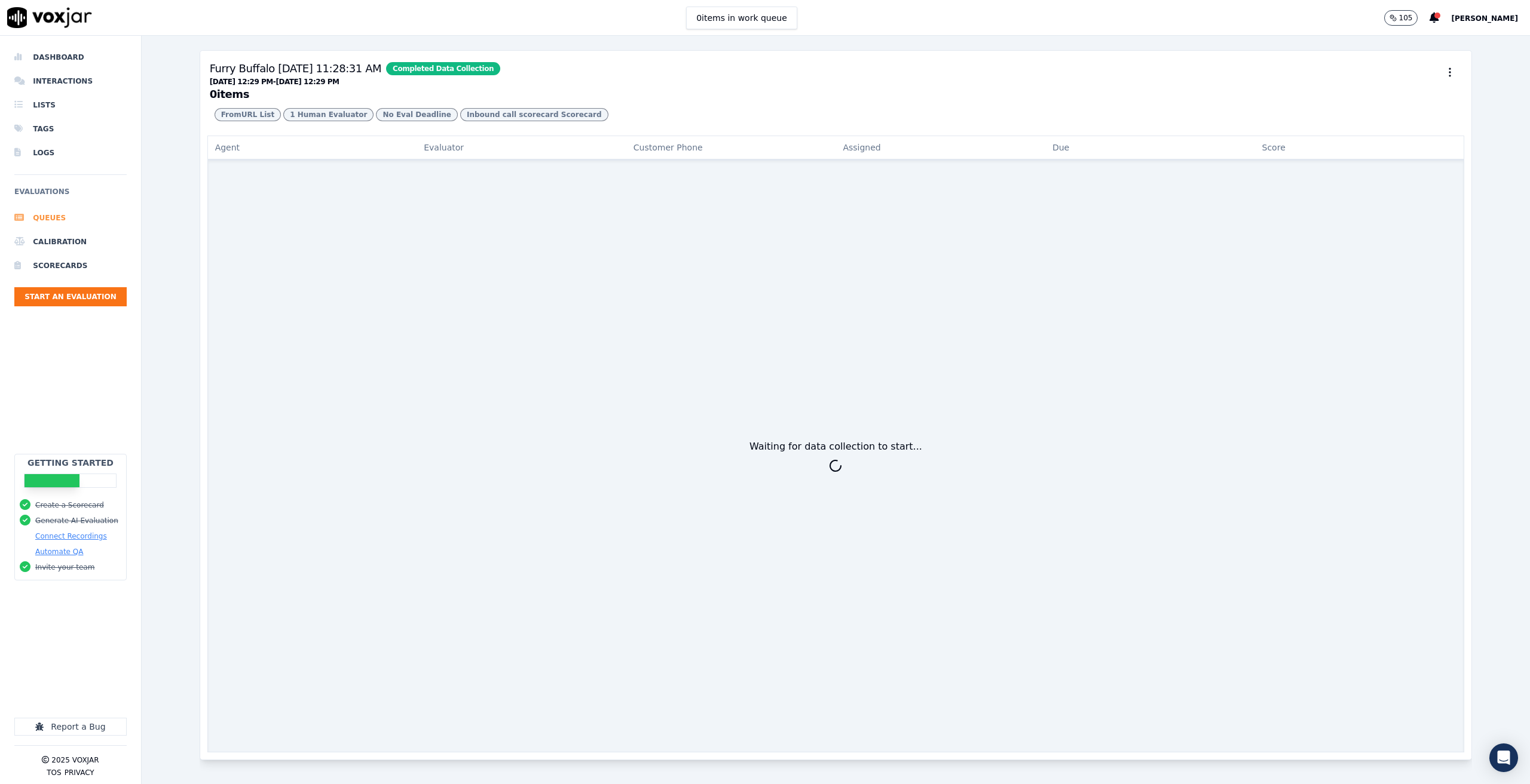
click at [51, 214] on li "Queues" at bounding box center [70, 218] width 112 height 24
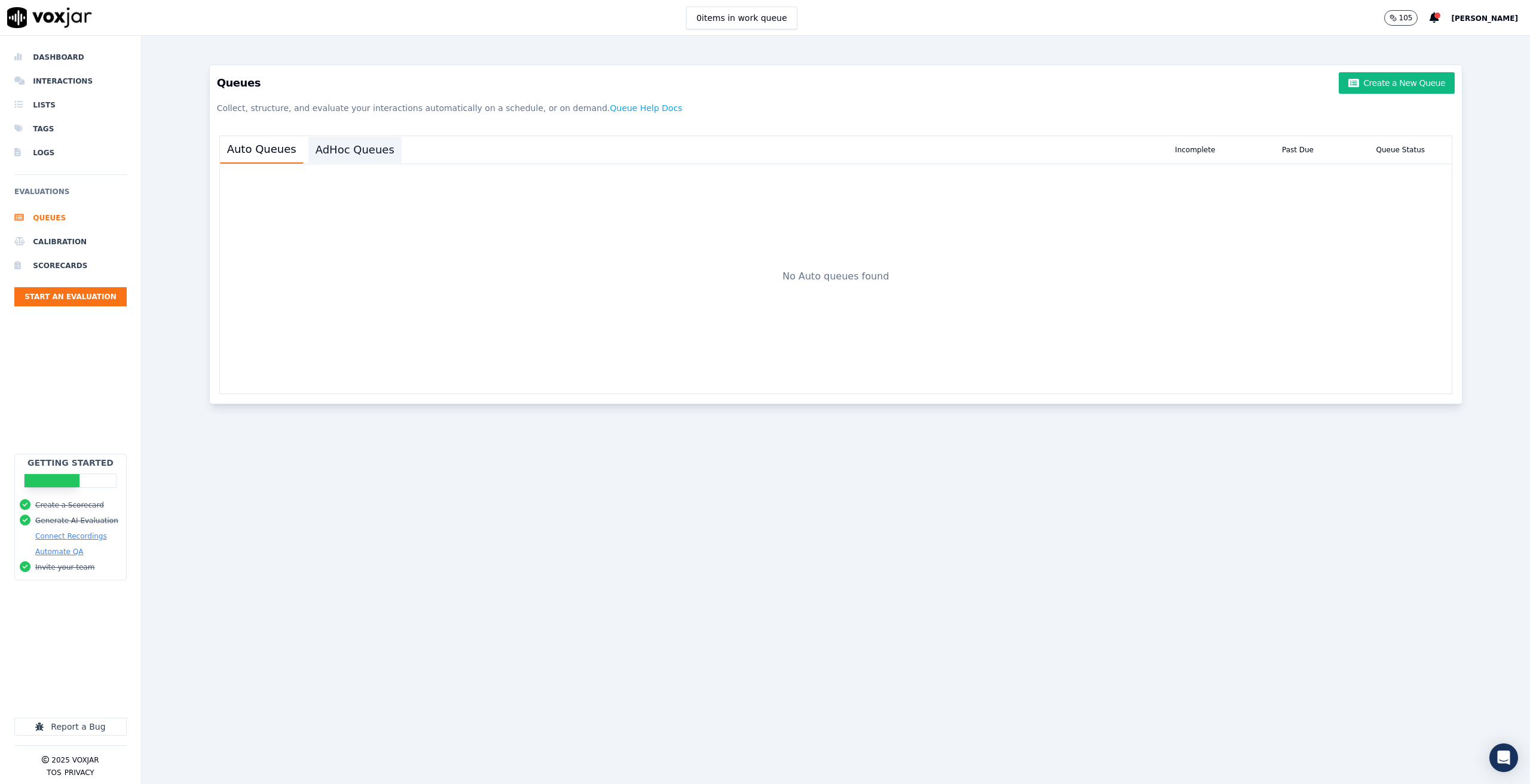
click at [338, 143] on button "AdHoc Queues" at bounding box center [355, 150] width 93 height 26
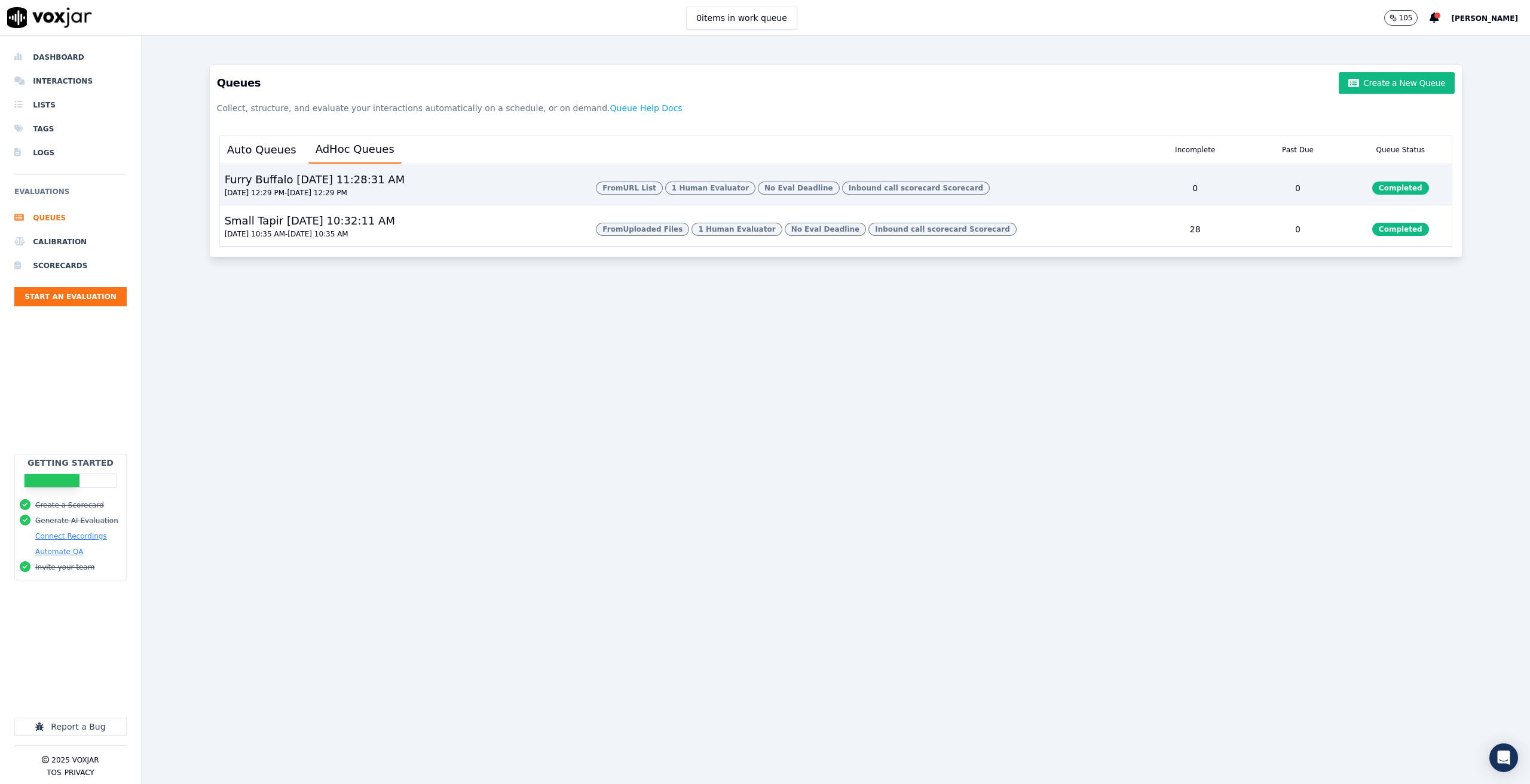
click at [1008, 182] on div "From URL List 1 Human Evaluator No Eval Deadline Inbound call scorecard Scoreca…" at bounding box center [866, 188] width 552 height 34
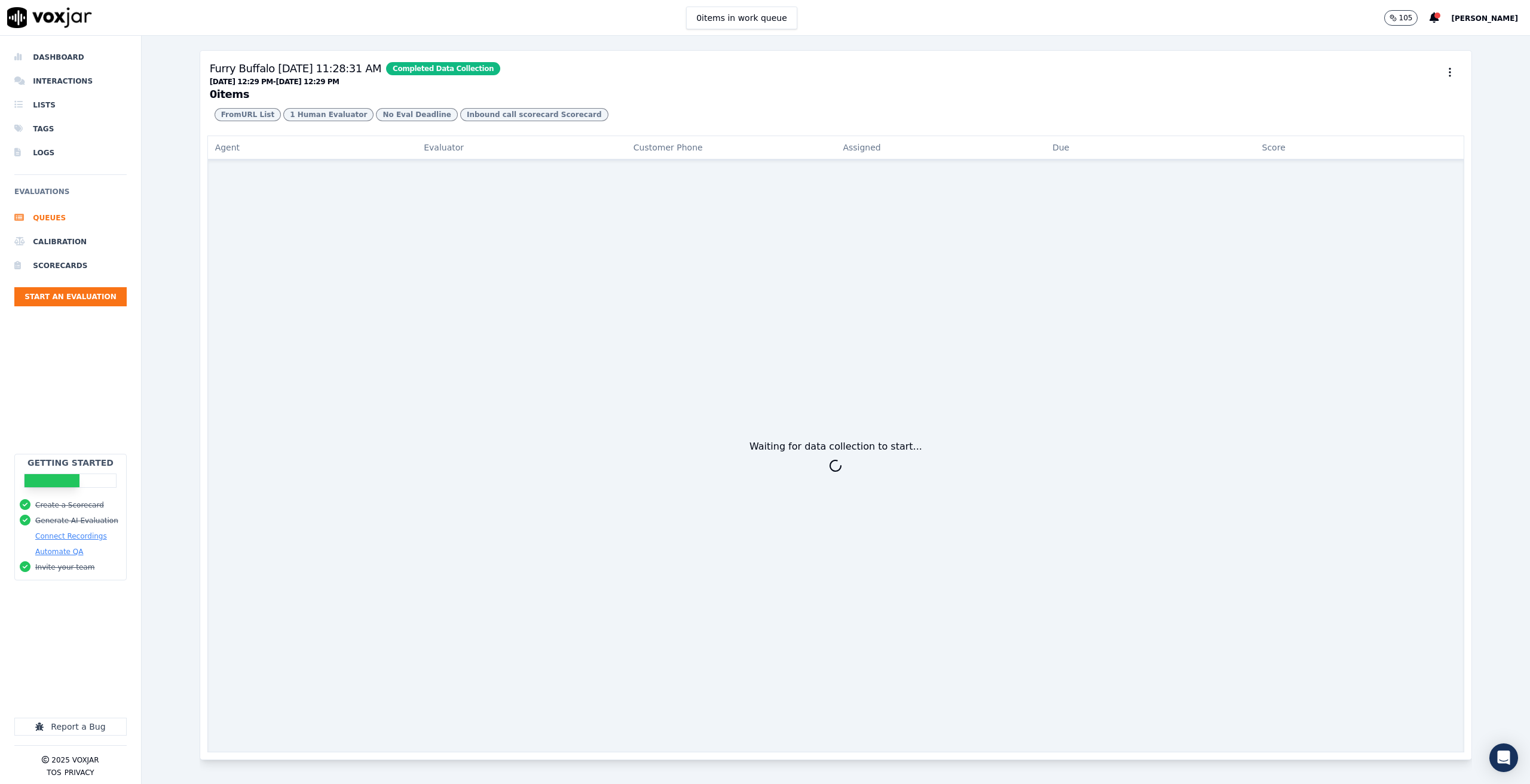
click at [879, 460] on div "Waiting for data collection to start..." at bounding box center [836, 456] width 1258 height 592
click at [850, 454] on div "Waiting for data collection to start..." at bounding box center [836, 456] width 1258 height 592
drag, startPoint x: 911, startPoint y: 444, endPoint x: 635, endPoint y: 451, distance: 276.1
click at [636, 451] on div "Waiting for data collection to start..." at bounding box center [836, 456] width 1258 height 592
click at [704, 504] on div "Waiting for data collection to start..." at bounding box center [836, 456] width 1258 height 592
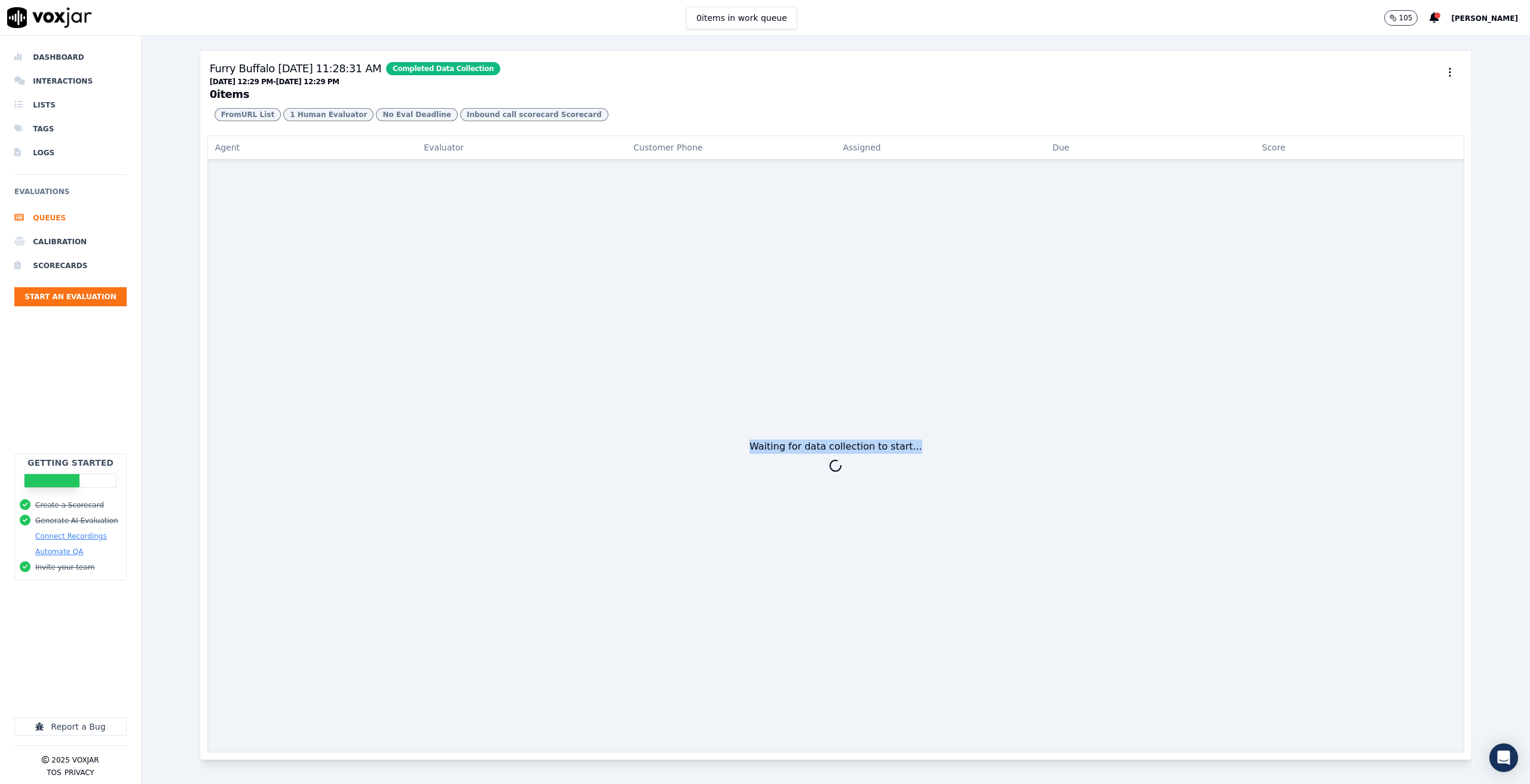
drag, startPoint x: 843, startPoint y: 451, endPoint x: 943, endPoint y: 454, distance: 100.0
click at [943, 454] on div "Waiting for data collection to start..." at bounding box center [836, 456] width 1258 height 592
click at [908, 487] on div "Waiting for data collection to start..." at bounding box center [836, 456] width 1258 height 592
click at [743, 474] on div "Waiting for data collection to start..." at bounding box center [836, 456] width 1258 height 592
drag, startPoint x: 762, startPoint y: 444, endPoint x: 905, endPoint y: 456, distance: 143.5
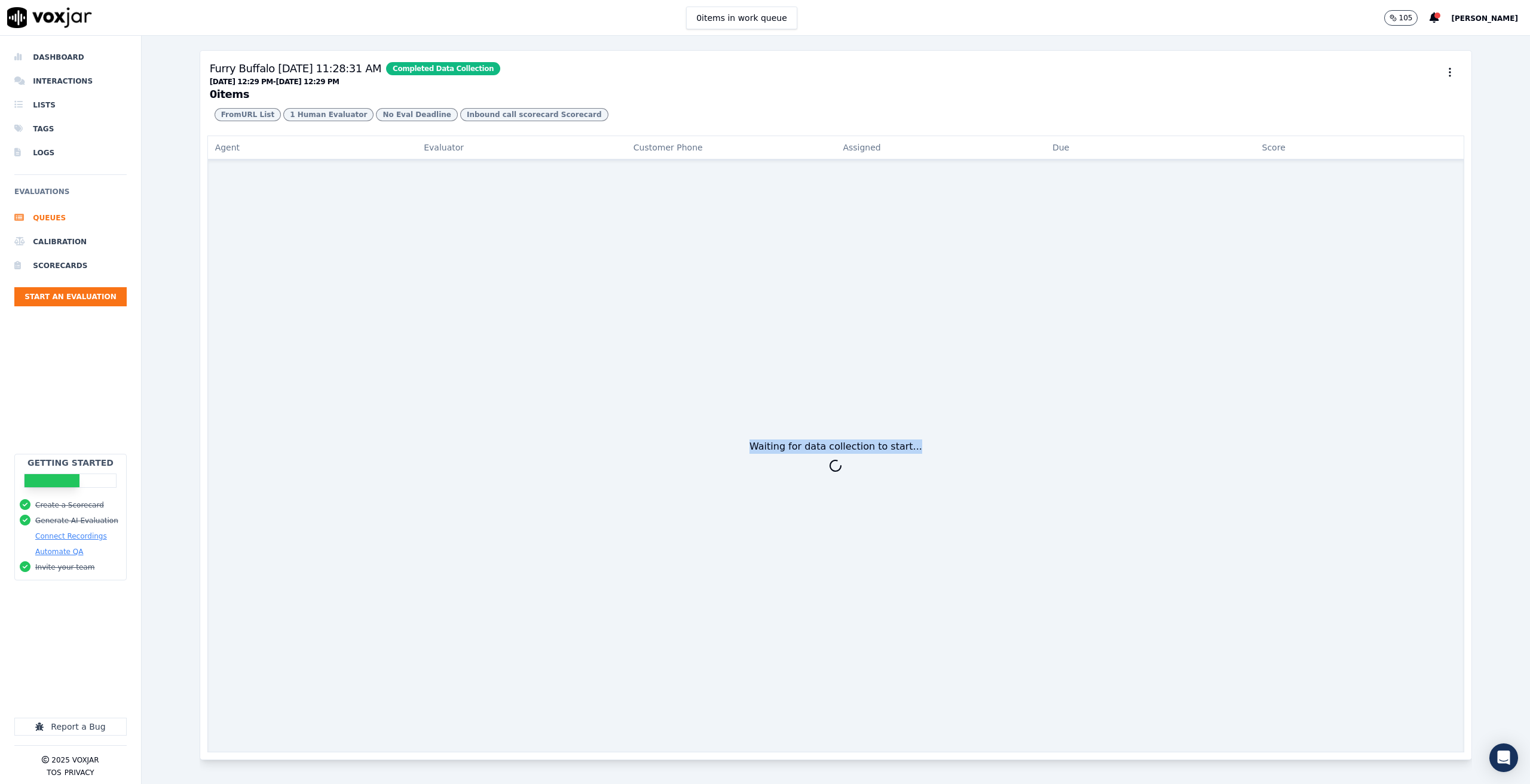
click at [906, 444] on div "Waiting for data collection to start..." at bounding box center [836, 456] width 1258 height 592
drag, startPoint x: 893, startPoint y: 491, endPoint x: 862, endPoint y: 484, distance: 31.8
click at [891, 491] on div "Waiting for data collection to start..." at bounding box center [836, 456] width 1258 height 592
click at [809, 481] on div "Waiting for data collection to start..." at bounding box center [836, 456] width 1258 height 592
drag, startPoint x: 751, startPoint y: 444, endPoint x: 963, endPoint y: 449, distance: 212.1
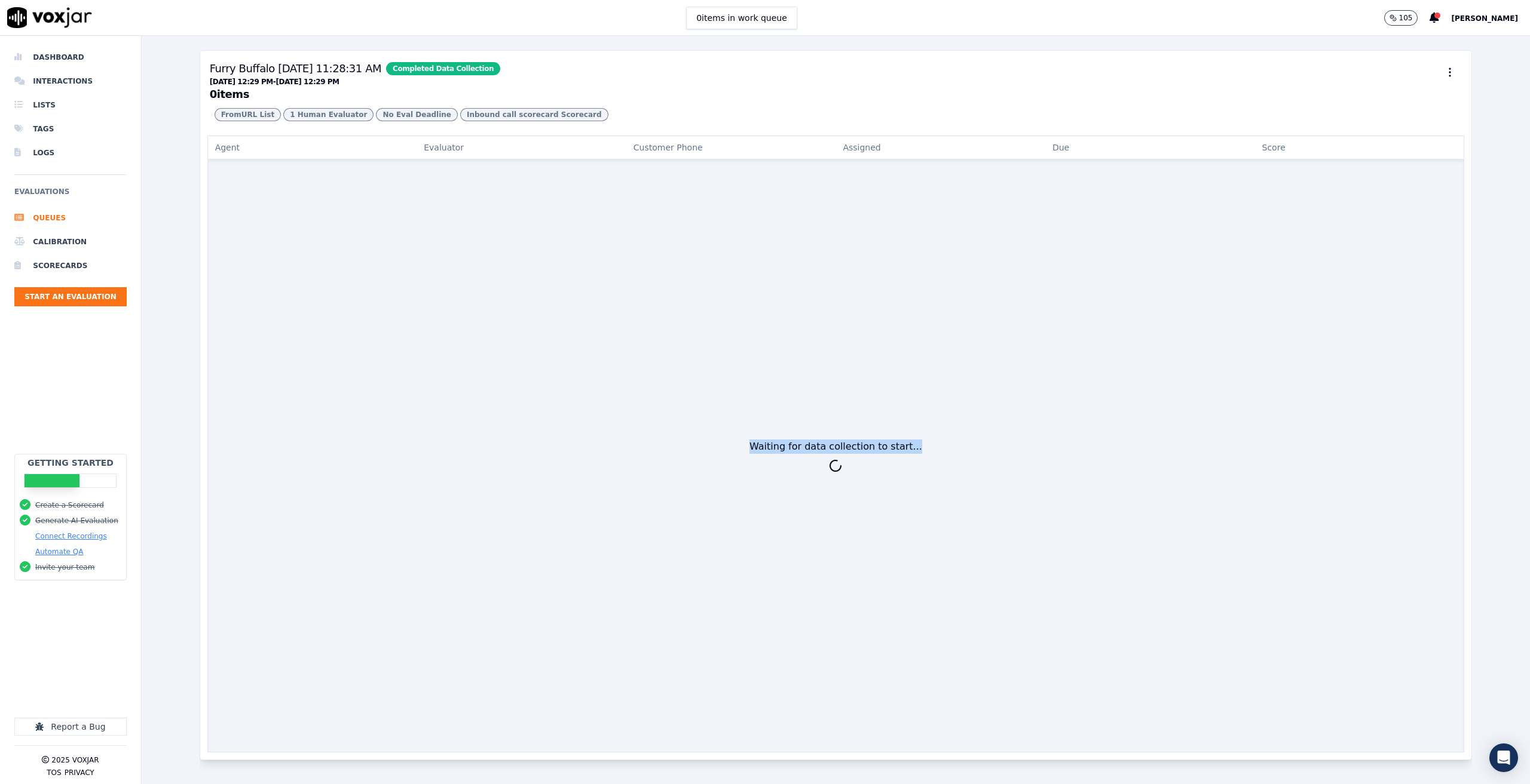
click at [963, 449] on div "Waiting for data collection to start..." at bounding box center [836, 456] width 1258 height 592
click at [889, 495] on div "Waiting for data collection to start..." at bounding box center [836, 456] width 1258 height 592
click at [762, 511] on div "Waiting for data collection to start..." at bounding box center [836, 456] width 1258 height 592
click at [33, 213] on li "Queues" at bounding box center [70, 218] width 112 height 24
